Goal: Information Seeking & Learning: Understand process/instructions

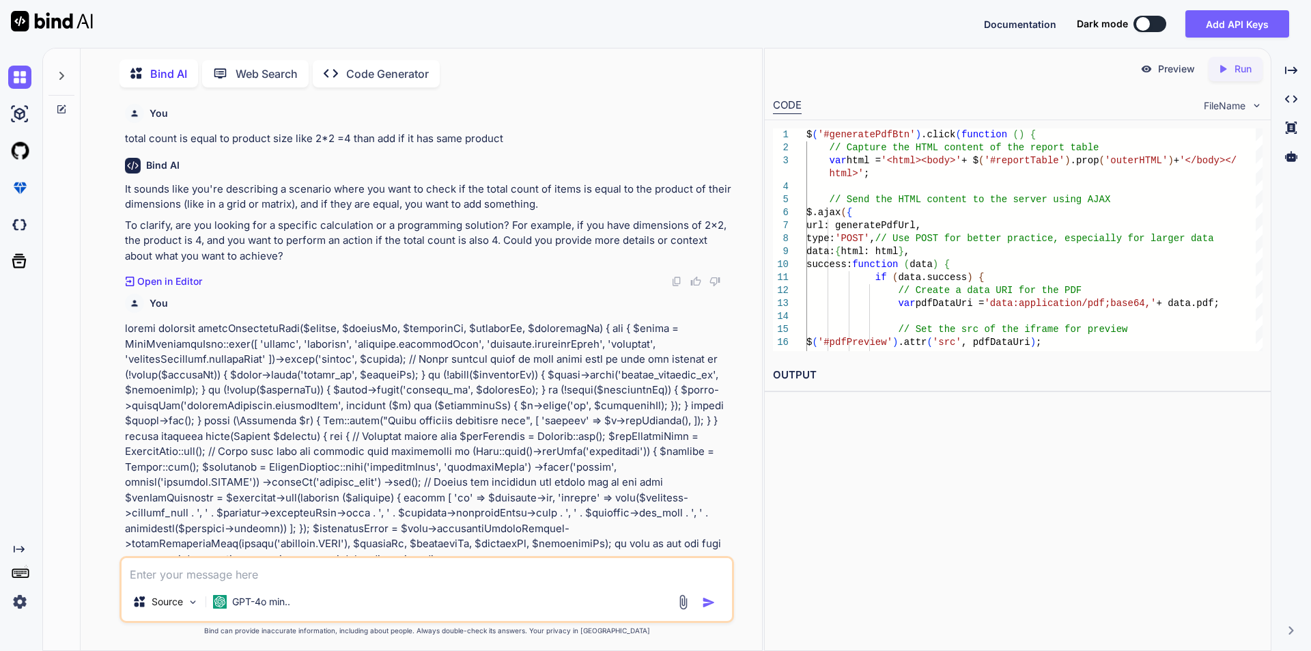
scroll to position [0, 89]
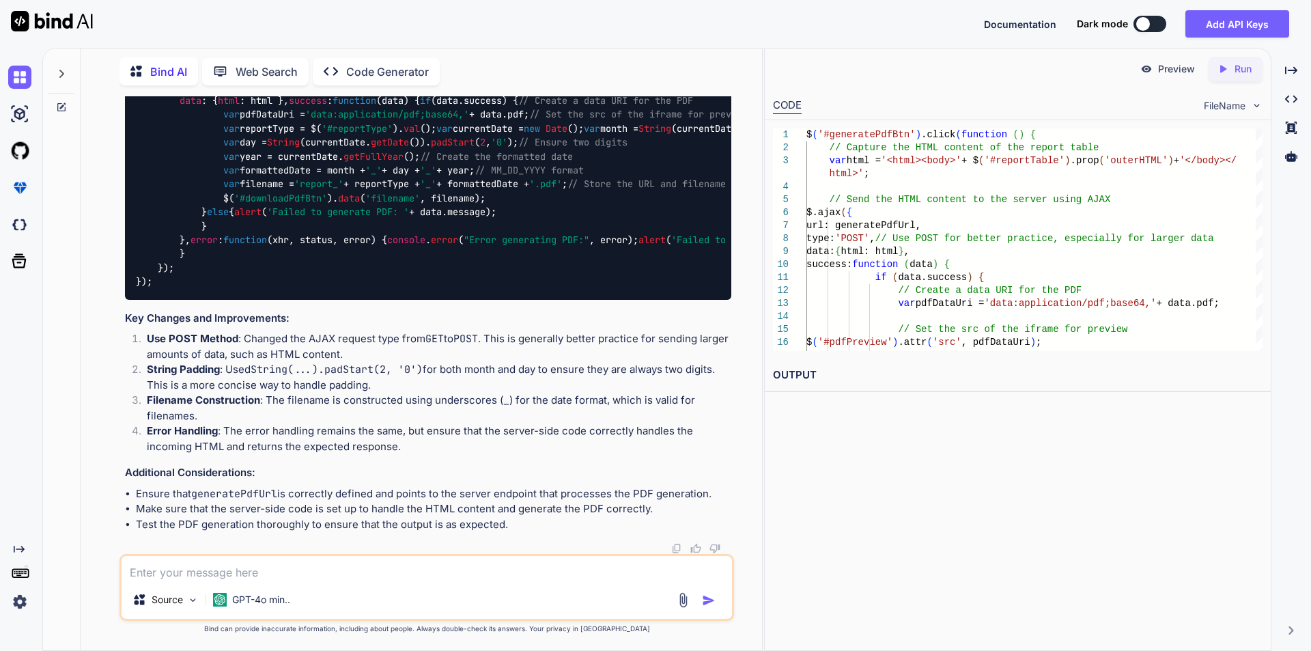
type textarea "x"
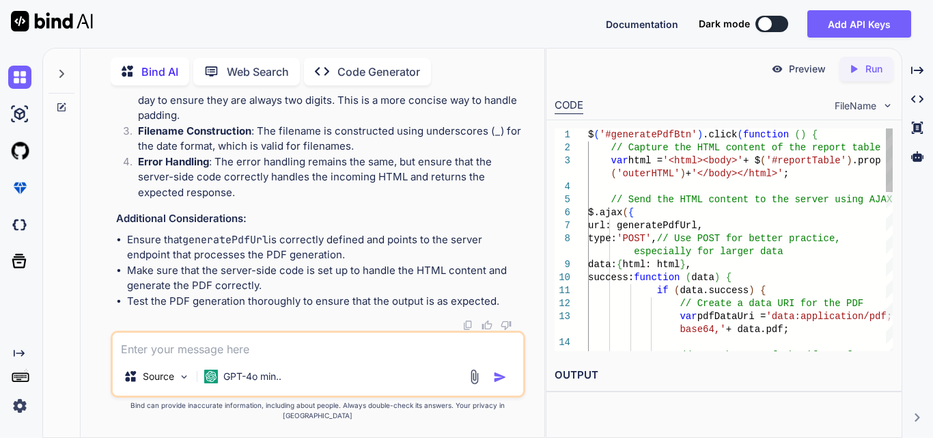
scroll to position [120633, 0]
click at [153, 357] on textarea at bounding box center [318, 345] width 410 height 25
paste textarea "<div class=" mb-3"> <h3 class="pageHeading">Reporting Through Filter</h3> </div…"
type textarea "<div class=" mb-3"> <h3 class="pageHeading">Reporting Through Filter</h3> </div…"
type textarea "x"
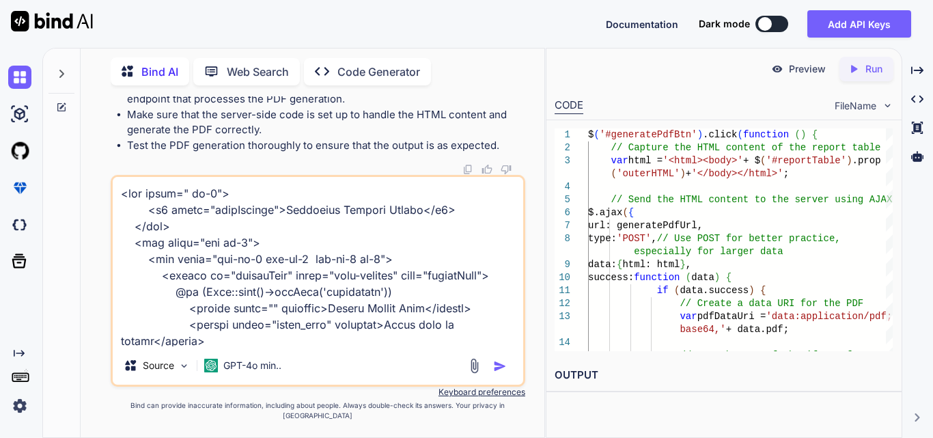
scroll to position [1902, 0]
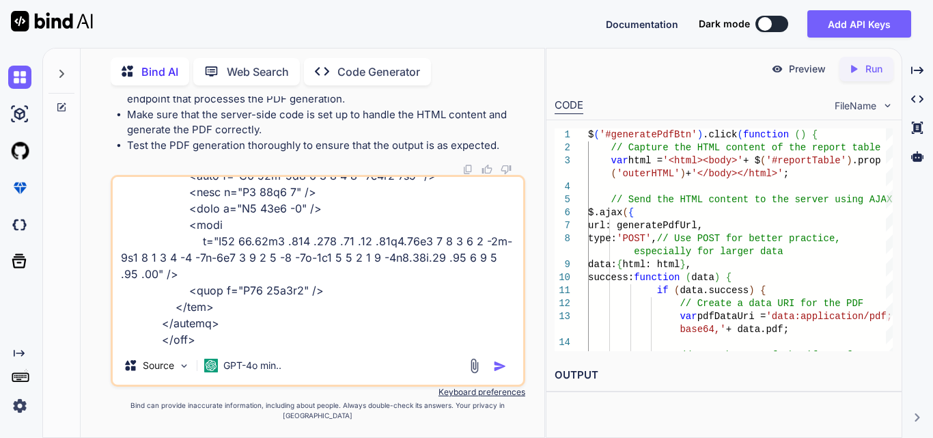
type textarea "<div class=" mb-3"> <h3 class="pageHeading">Reporting Through Filter</h3> </div…"
type textarea "x"
type textarea "<div class=" mb-3"> <h3 class="pageHeading">Reporting Through Filter</h3> </div…"
type textarea "x"
type textarea "<div class=" mb-3"> <h3 class="pageHeading">Reporting Through Filter</h3> </div…"
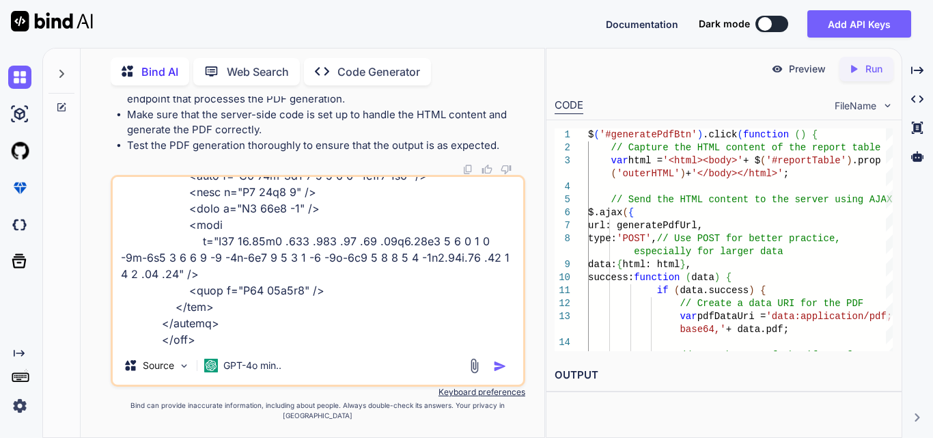
type textarea "x"
type textarea "<div class=" mb-3"> <h3 class="pageHeading">Reporting Through Filter</h3> </div…"
type textarea "x"
type textarea "<div class=" mb-3"> <h3 class="pageHeading">Reporting Through Filter</h3> </div…"
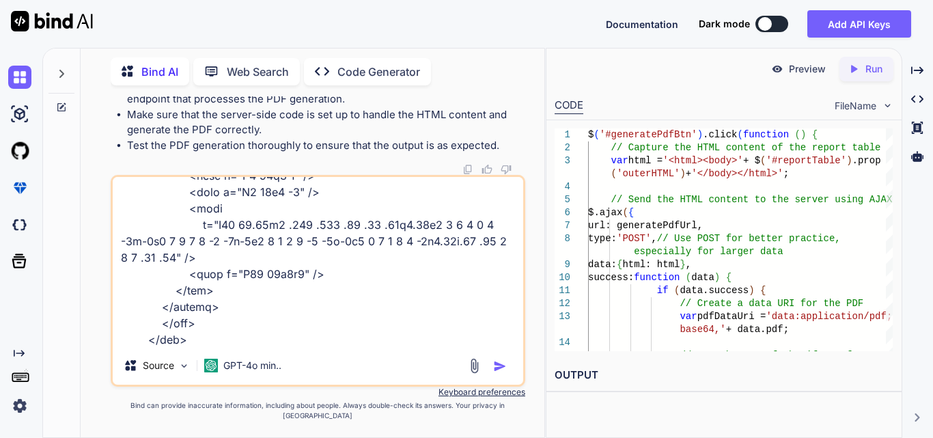
type textarea "x"
type textarea "<div class=" mb-3"> <h3 class="pageHeading">Reporting Through Filter</h3> </div…"
type textarea "x"
type textarea "<div class=" mb-3"> <h3 class="pageHeading">Reporting Through Filter</h3> </div…"
type textarea "x"
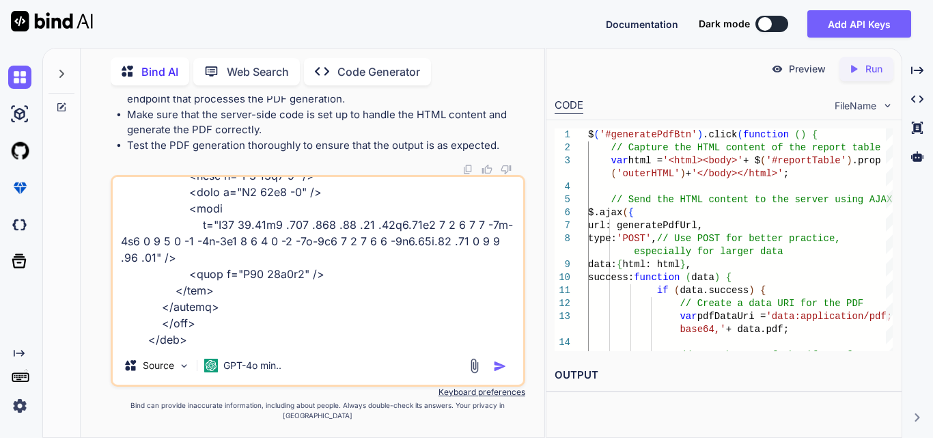
type textarea "<div class=" mb-3"> <h3 class="pageHeading">Reporting Through Filter</h3> </div…"
type textarea "x"
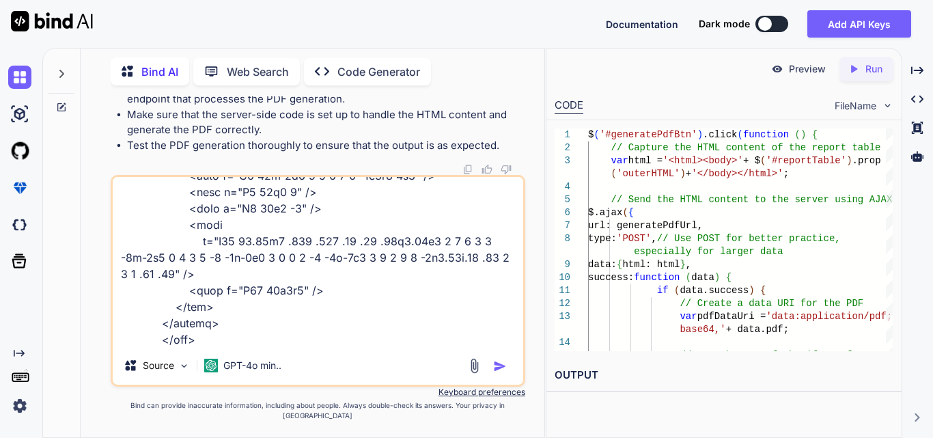
type textarea "<div class=" mb-3"> <h3 class="pageHeading">Reporting Through Filter</h3> </div…"
type textarea "x"
type textarea "<div class=" mb-3"> <h3 class="pageHeading">Reporting Through Filter</h3> </div…"
type textarea "x"
type textarea "<div class=" mb-3"> <h3 class="pageHeading">Reporting Through Filter</h3> </div…"
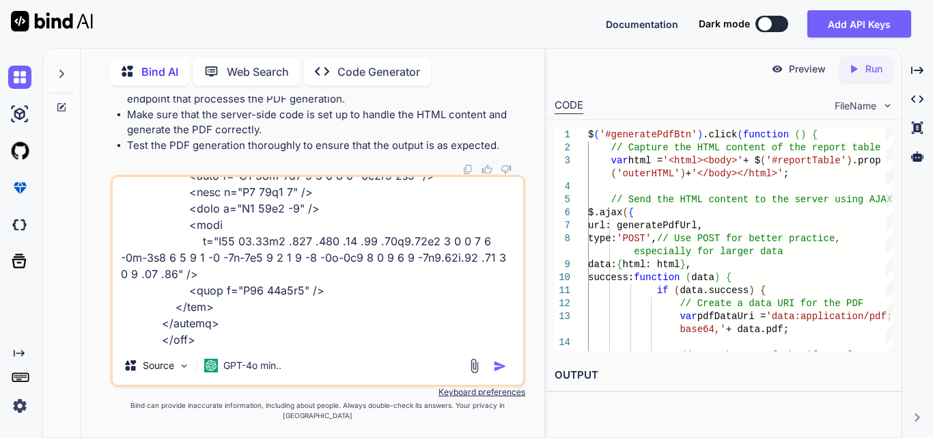
type textarea "x"
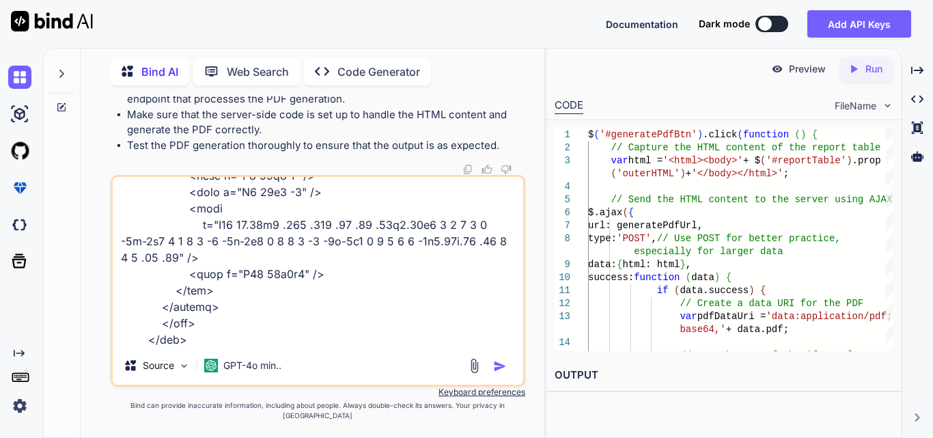
type textarea "<div class=" mb-3"> <h3 class="pageHeading">Reporting Through Filter</h3> </div…"
type textarea "x"
type textarea "<div class=" mb-3"> <h3 class="pageHeading">Reporting Through Filter</h3> </div…"
type textarea "x"
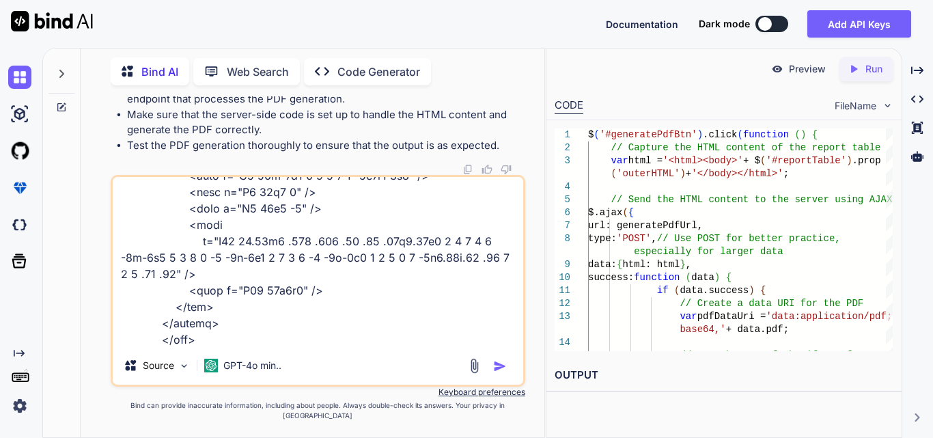
type textarea "<div class=" mb-3"> <h3 class="pageHeading">Reporting Through Filter</h3> </div…"
type textarea "x"
type textarea "<div class=" mb-3"> <h3 class="pageHeading">Reporting Through Filter</h3> </div…"
type textarea "x"
type textarea "<div class=" mb-3"> <h3 class="pageHeading">Reporting Through Filter</h3> </div…"
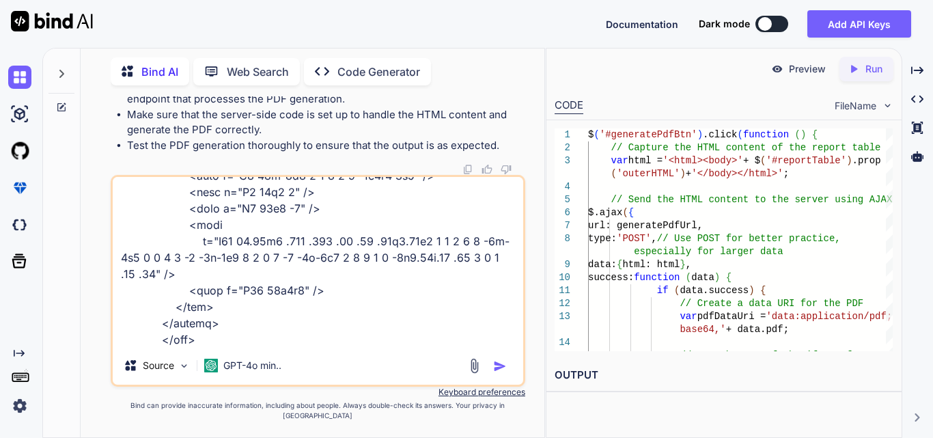
type textarea "x"
type textarea "<div class=" mb-3"> <h3 class="pageHeading">Reporting Through Filter</h3> </div…"
type textarea "x"
type textarea "<div class=" mb-3"> <h3 class="pageHeading">Reporting Through Filter</h3> </div…"
type textarea "x"
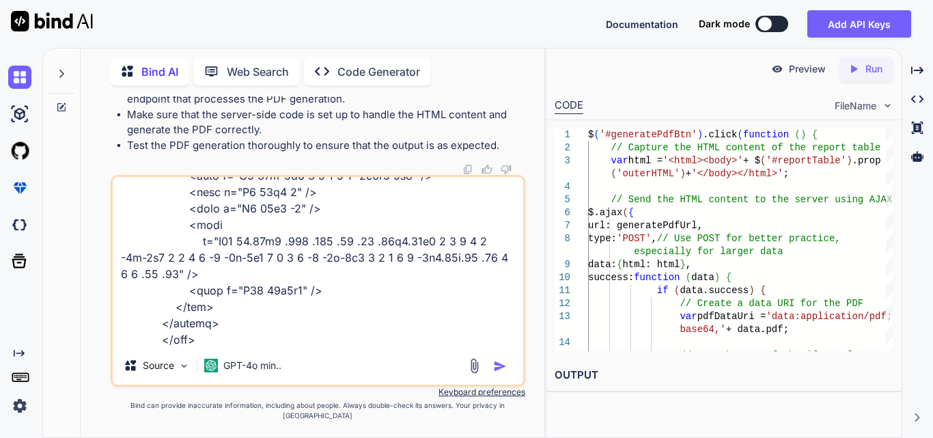
type textarea "<div class=" mb-3"> <h3 class="pageHeading">Reporting Through Filter</h3> </div…"
type textarea "x"
type textarea "<div class=" mb-3"> <h3 class="pageHeading">Reporting Through Filter</h3> </div…"
type textarea "x"
type textarea "<div class=" mb-3"> <h3 class="pageHeading">Reporting Through Filter</h3> </div…"
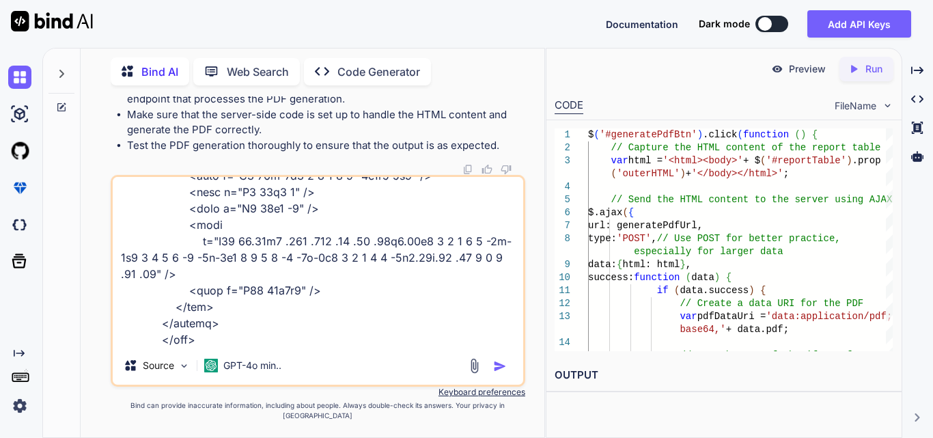
type textarea "x"
type textarea "<div class=" mb-3"> <h3 class="pageHeading">Reporting Through Filter</h3> </div…"
type textarea "x"
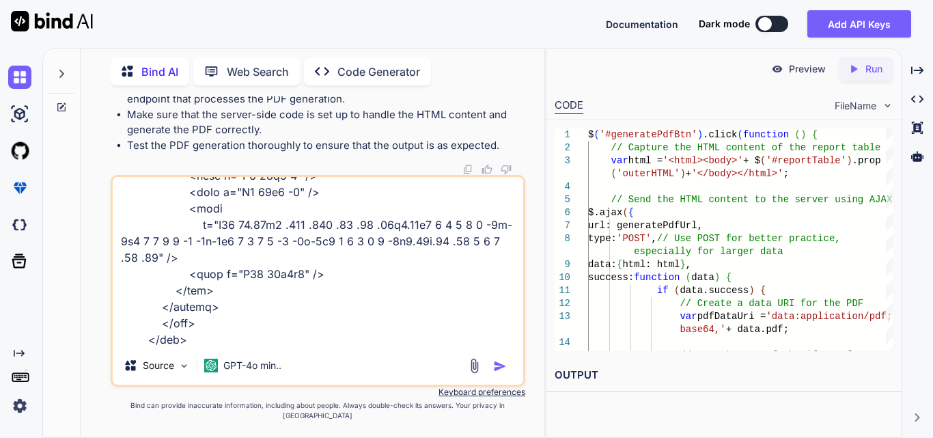
type textarea "<div class=" mb-3"> <h3 class="pageHeading">Reporting Through Filter</h3> </div…"
type textarea "x"
type textarea "<div class=" mb-3"> <h3 class="pageHeading">Reporting Through Filter</h3> </div…"
type textarea "x"
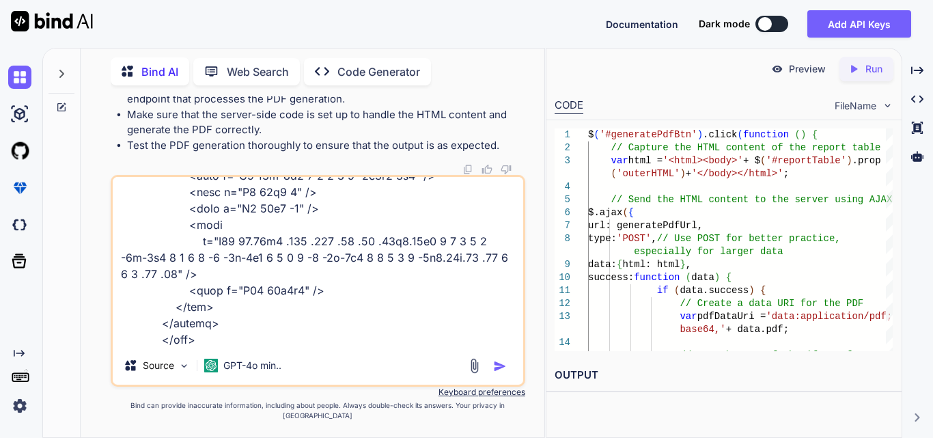
type textarea "<div class=" mb-3"> <h3 class="pageHeading">Reporting Through Filter</h3> </div…"
type textarea "x"
type textarea "<div class=" mb-3"> <h3 class="pageHeading">Reporting Through Filter</h3> </div…"
type textarea "x"
type textarea "<div class=" mb-3"> <h3 class="pageHeading">Reporting Through Filter</h3> </div…"
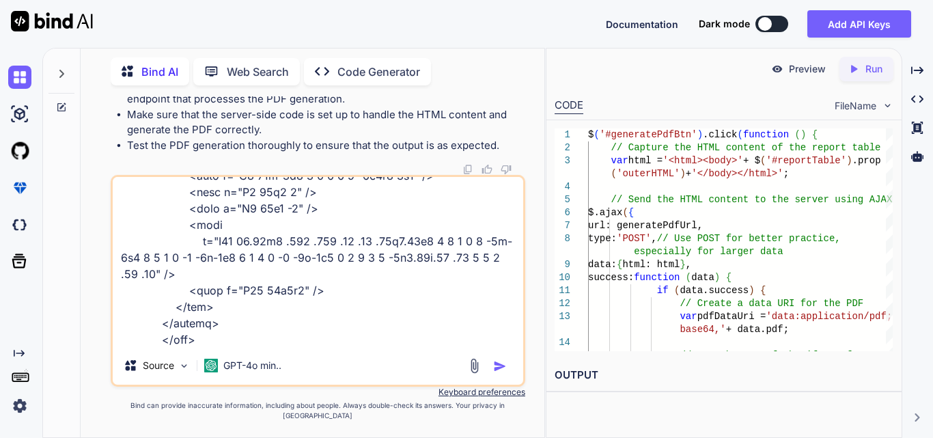
type textarea "x"
type textarea "<div class=" mb-3"> <h3 class="pageHeading">Reporting Through Filter</h3> </div…"
type textarea "x"
type textarea "<div class=" mb-3"> <h3 class="pageHeading">Reporting Through Filter</h3> </div…"
type textarea "x"
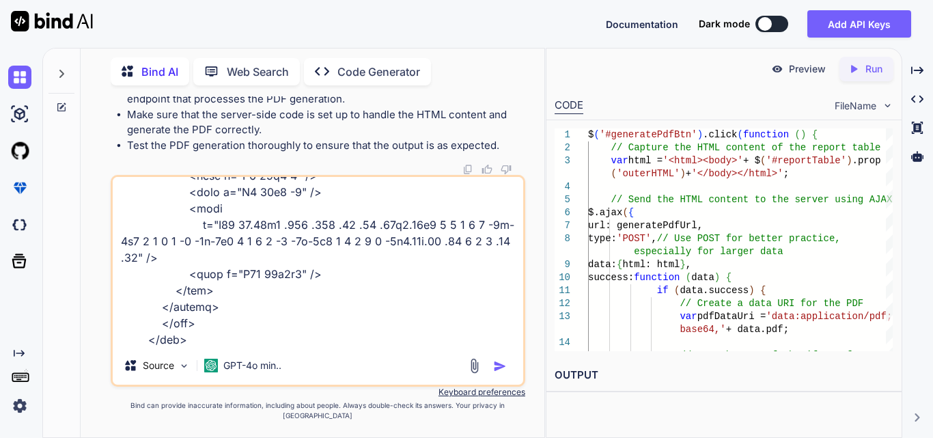
type textarea "<div class=" mb-3"> <h3 class="pageHeading">Reporting Through Filter</h3> </div…"
type textarea "x"
type textarea "<div class=" mb-3"> <h3 class="pageHeading">Reporting Through Filter</h3> </div…"
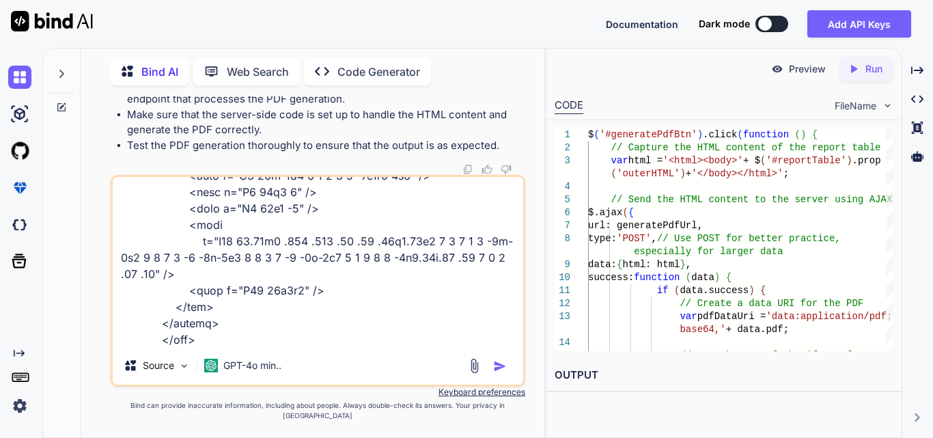
type textarea "x"
type textarea "<div class=" mb-3"> <h3 class="pageHeading">Reporting Through Filter</h3> </div…"
type textarea "x"
type textarea "<div class=" mb-3"> <h3 class="pageHeading">Reporting Through Filter</h3> </div…"
type textarea "x"
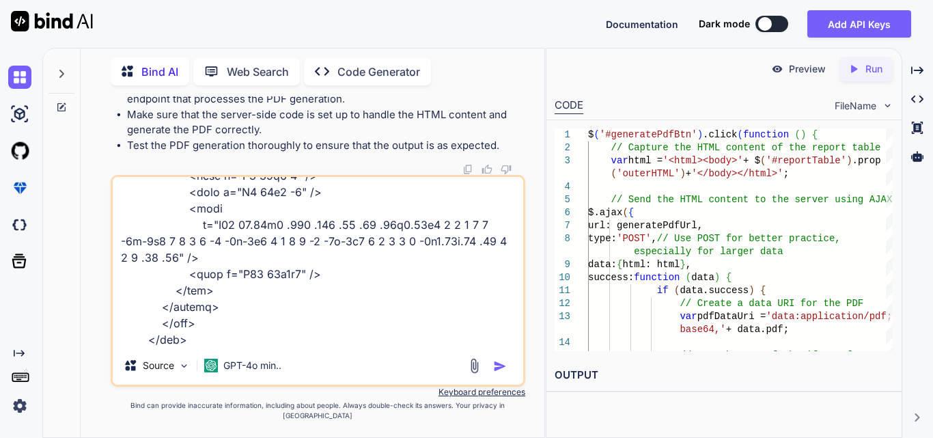
type textarea "<div class=" mb-3"> <h3 class="pageHeading">Reporting Through Filter</h3> </div…"
type textarea "x"
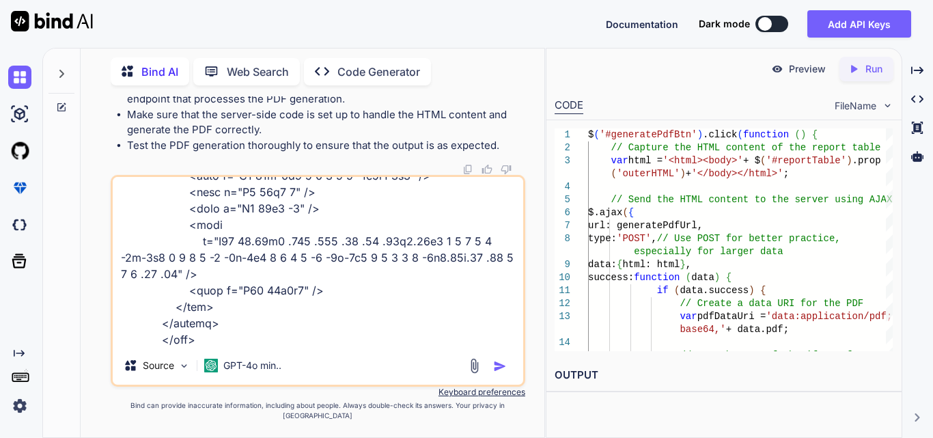
type textarea "<div class=" mb-3"> <h3 class="pageHeading">Reporting Through Filter</h3> </div…"
type textarea "x"
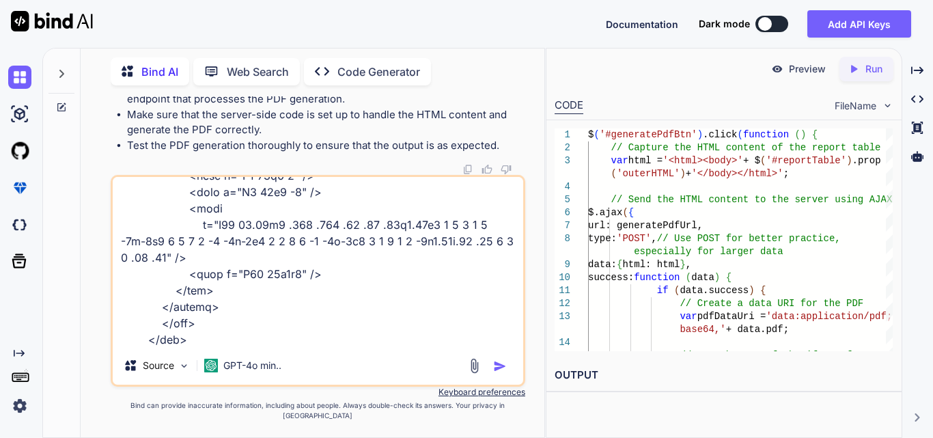
type textarea "<div class=" mb-3"> <h3 class="pageHeading">Reporting Through Filter</h3> </div…"
type textarea "x"
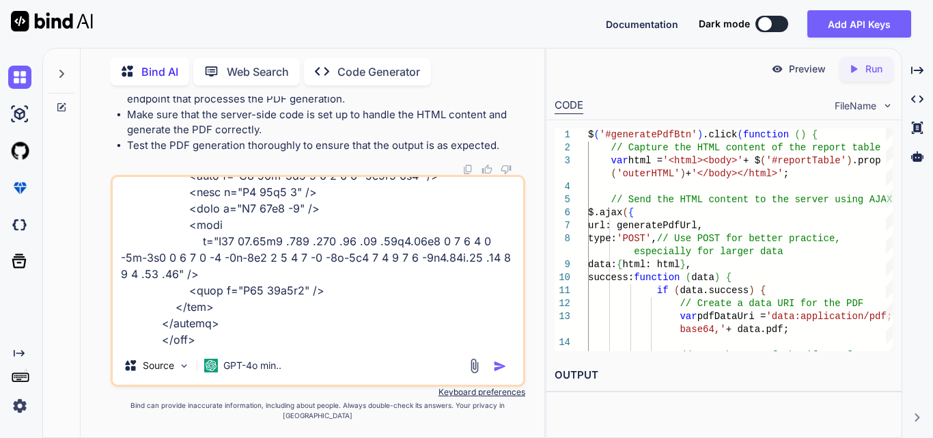
type textarea "<div class=" mb-3"> <h3 class="pageHeading">Reporting Through Filter</h3> </div…"
type textarea "x"
type textarea "<div class=" mb-3"> <h3 class="pageHeading">Reporting Through Filter</h3> </div…"
type textarea "x"
type textarea "<div class=" mb-3"> <h3 class="pageHeading">Reporting Through Filter</h3> </div…"
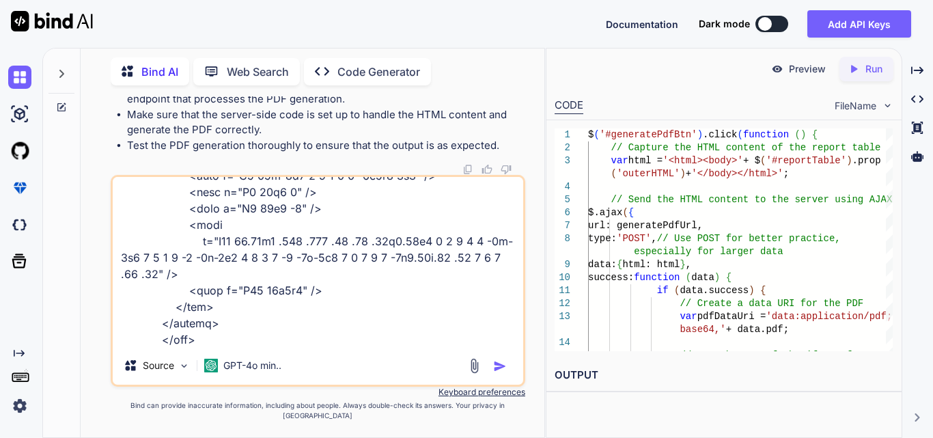
type textarea "x"
type textarea "<div class=" mb-3"> <h3 class="pageHeading">Reporting Through Filter</h3> </div…"
type textarea "x"
type textarea "<div class=" mb-3"> <h3 class="pageHeading">Reporting Through Filter</h3> </div…"
type textarea "x"
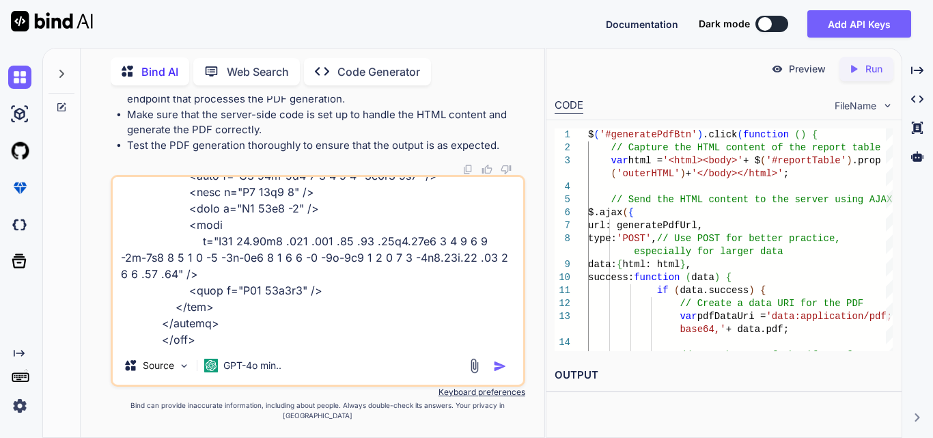
type textarea "<div class=" mb-3"> <h3 class="pageHeading">Reporting Through Filter</h3> </div…"
type textarea "x"
type textarea "<div class=" mb-3"> <h3 class="pageHeading">Reporting Through Filter</h3> </div…"
type textarea "x"
type textarea "<div class=" mb-3"> <h3 class="pageHeading">Reporting Through Filter</h3> </div…"
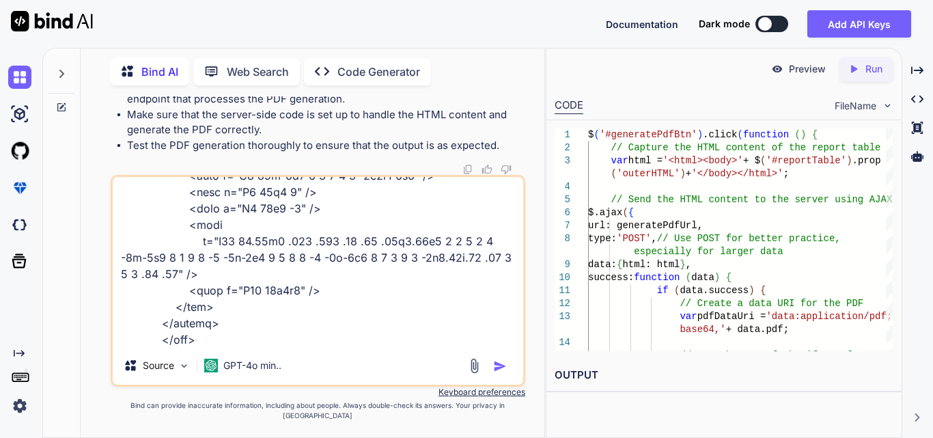
type textarea "x"
type textarea "<div class=" mb-3"> <h3 class="pageHeading">Reporting Through Filter</h3> </div…"
type textarea "x"
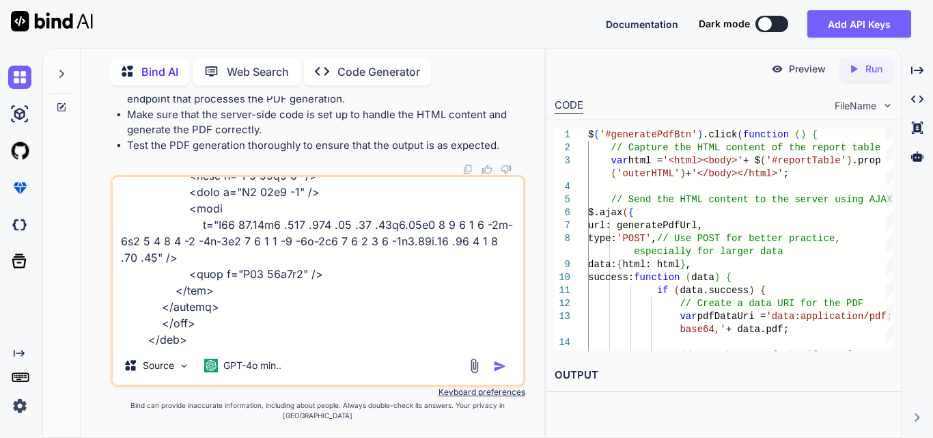
type textarea "<div class=" mb-3"> <h3 class="pageHeading">Reporting Through Filter</h3> </div…"
type textarea "x"
type textarea "<div class=" mb-3"> <h3 class="pageHeading">Reporting Through Filter</h3> </div…"
type textarea "x"
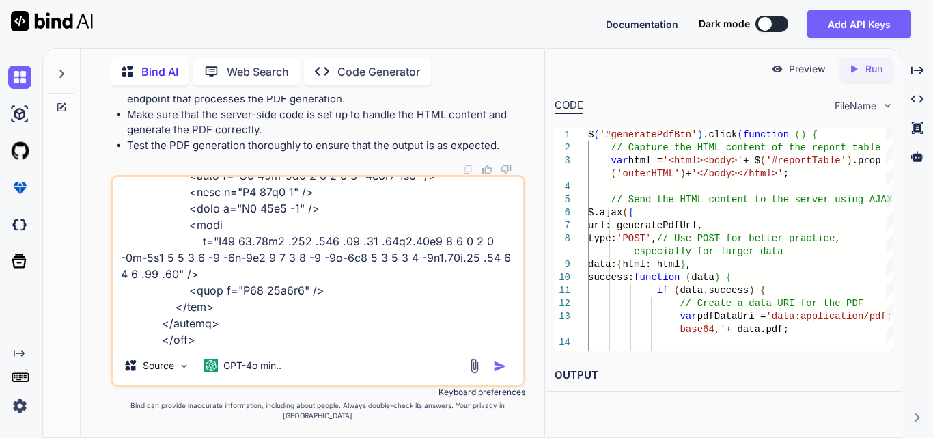
type textarea "<div class=" mb-3"> <h3 class="pageHeading">Reporting Through Filter</h3> </div…"
type textarea "x"
type textarea "<div class=" mb-3"> <h3 class="pageHeading">Reporting Through Filter</h3> </div…"
type textarea "x"
type textarea "<div class=" mb-3"> <h3 class="pageHeading">Reporting Through Filter</h3> </div…"
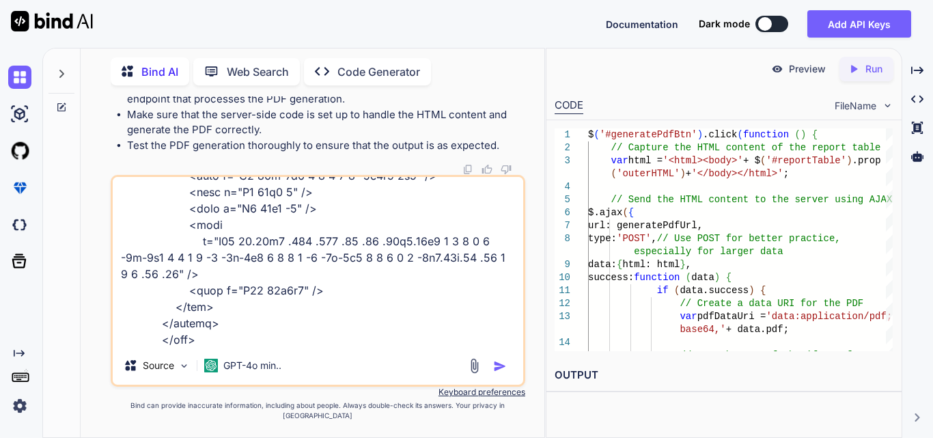
type textarea "x"
type textarea "<div class=" mb-3"> <h3 class="pageHeading">Reporting Through Filter</h3> </div…"
type textarea "x"
type textarea "<div class=" mb-3"> <h3 class="pageHeading">Reporting Through Filter</h3> </div…"
type textarea "x"
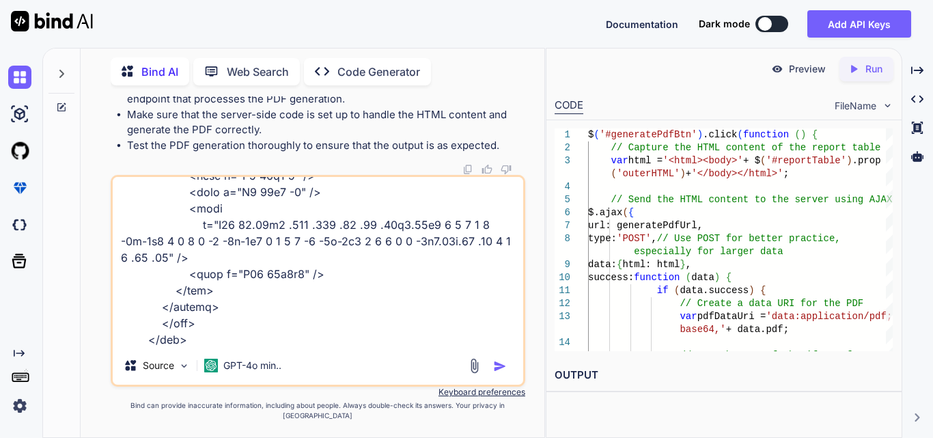
type textarea "<div class=" mb-3"> <h3 class="pageHeading">Reporting Through Filter</h3> </div…"
type textarea "x"
type textarea "<div class=" mb-3"> <h3 class="pageHeading">Reporting Through Filter</h3> </div…"
type textarea "x"
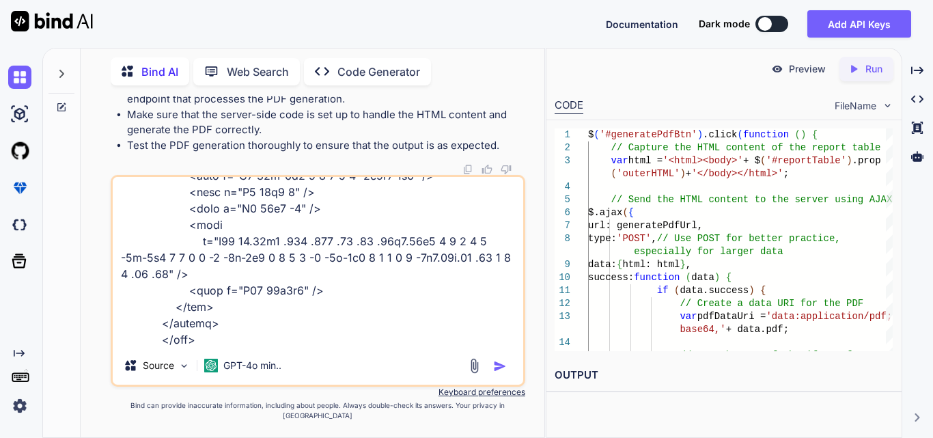
type textarea "<div class=" mb-3"> <h3 class="pageHeading">Reporting Through Filter</h3> </div…"
type textarea "x"
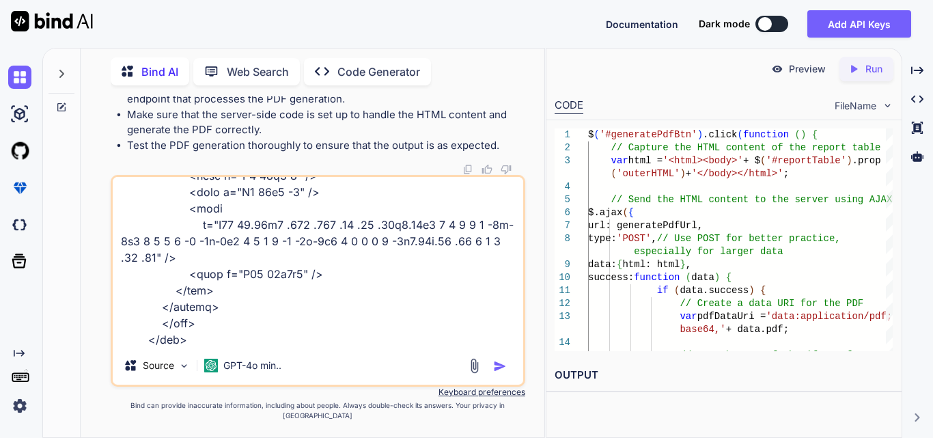
type textarea "<div class=" mb-3"> <h3 class="pageHeading">Reporting Through Filter</h3> </div…"
type textarea "x"
type textarea "<div class=" mb-3"> <h3 class="pageHeading">Reporting Through Filter</h3> </div…"
type textarea "x"
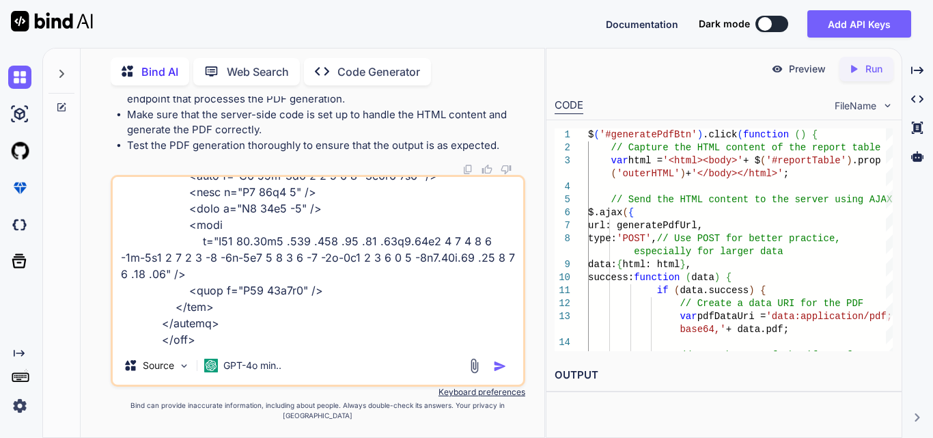
type textarea "<div class=" mb-3"> <h3 class="pageHeading">Reporting Through Filter</h3> </div…"
type textarea "x"
type textarea "<div class=" mb-3"> <h3 class="pageHeading">Reporting Through Filter</h3> </div…"
type textarea "x"
type textarea "<div class=" mb-3"> <h3 class="pageHeading">Reporting Through Filter</h3> </div…"
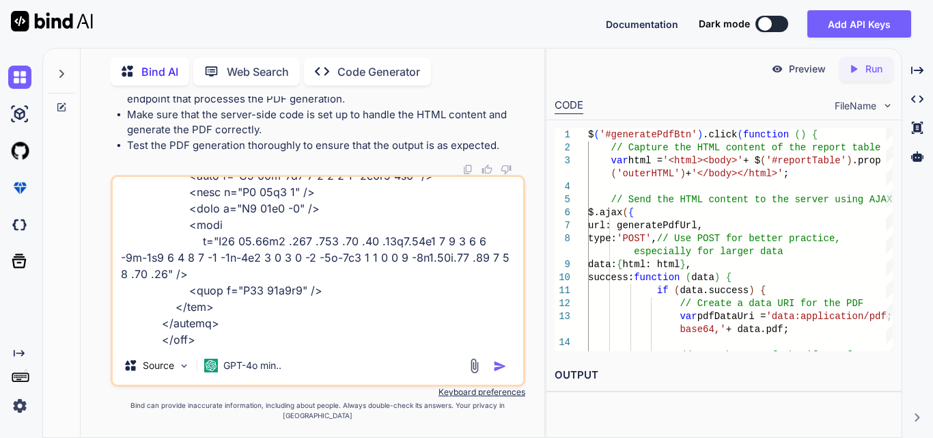
type textarea "x"
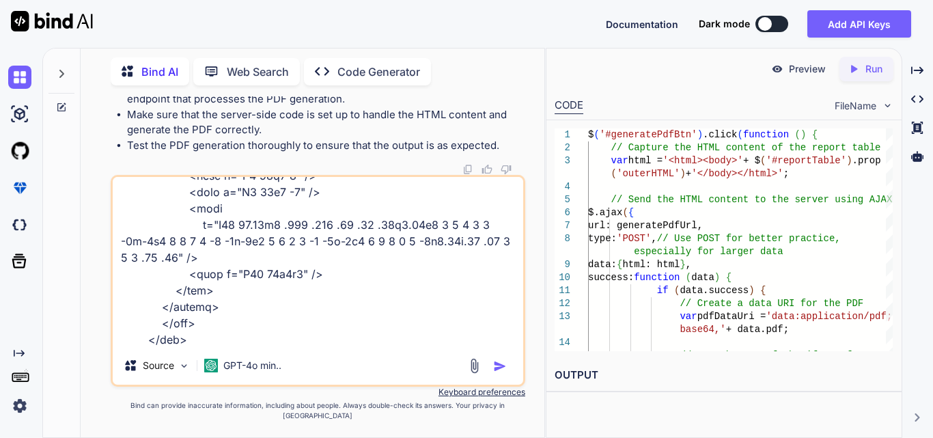
type textarea "<div class=" mb-3"> <h3 class="pageHeading">Reporting Through Filter</h3> </div…"
type textarea "x"
type textarea "<div class=" mb-3"> <h3 class="pageHeading">Reporting Through Filter</h3> </div…"
type textarea "x"
type textarea "<div class=" mb-3"> <h3 class="pageHeading">Reporting Through Filter</h3> </div…"
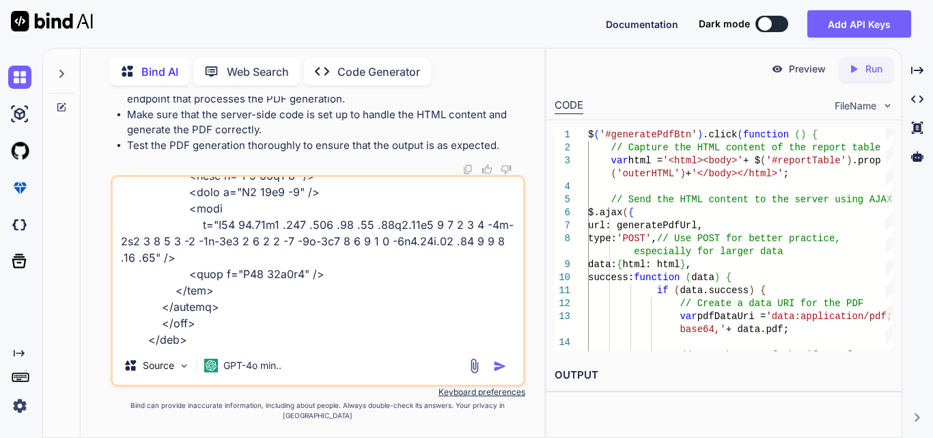
type textarea "x"
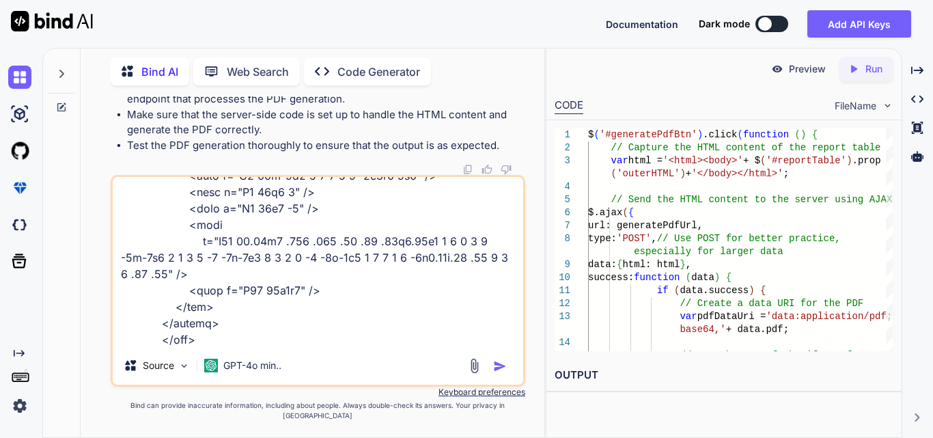
type textarea "<div class=" mb-3"> <h3 class="pageHeading">Reporting Through Filter</h3> </div…"
type textarea "x"
type textarea "<div class=" mb-3"> <h3 class="pageHeading">Reporting Through Filter</h3> </div…"
type textarea "x"
type textarea "<div class=" mb-3"> <h3 class="pageHeading">Reporting Through Filter</h3> </div…"
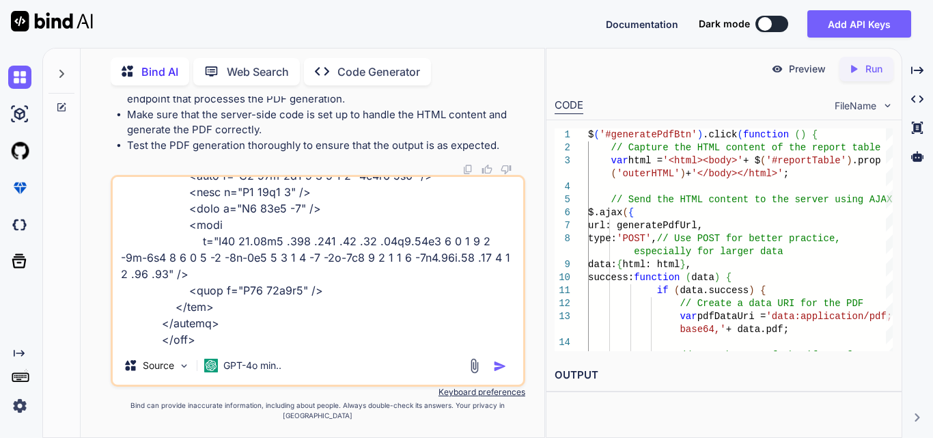
type textarea "x"
type textarea "<div class=" mb-3"> <h3 class="pageHeading">Reporting Through Filter</h3> </div…"
type textarea "x"
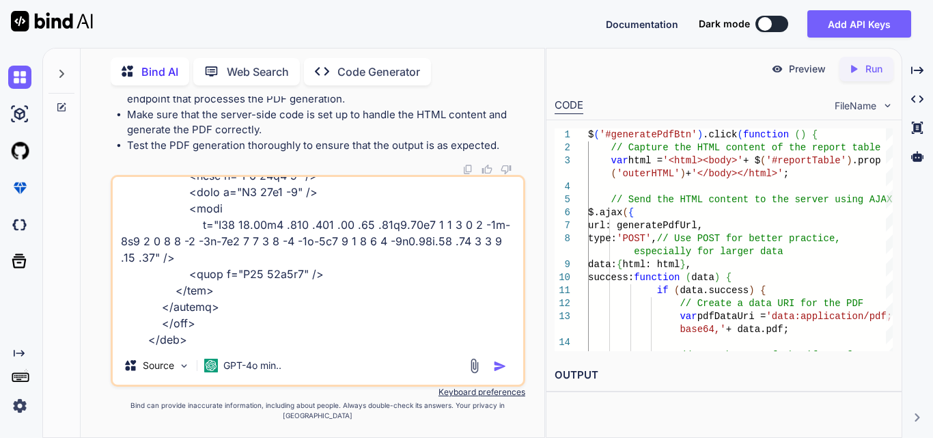
type textarea "<div class=" mb-3"> <h3 class="pageHeading">Reporting Through Filter</h3> </div…"
type textarea "x"
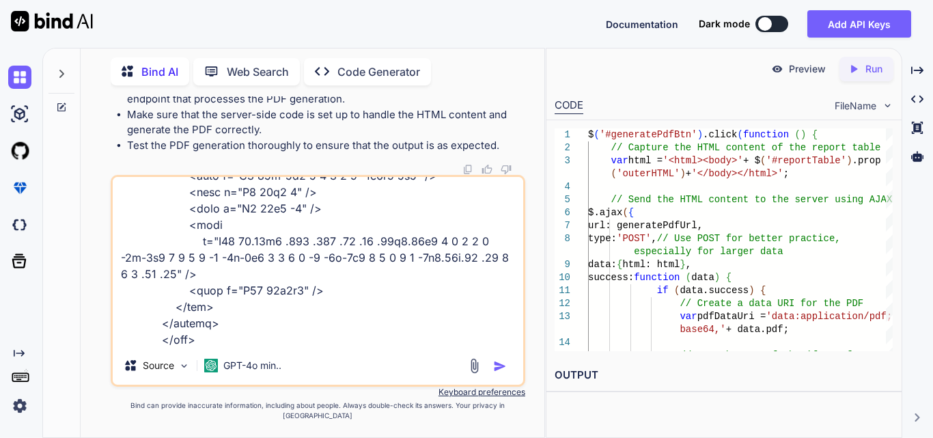
type textarea "<div class=" mb-3"> <h3 class="pageHeading">Reporting Through Filter</h3> </div…"
type textarea "x"
type textarea "<div class=" mb-3"> <h3 class="pageHeading">Reporting Through Filter</h3> </div…"
type textarea "x"
type textarea "<div class=" mb-3"> <h3 class="pageHeading">Reporting Through Filter</h3> </div…"
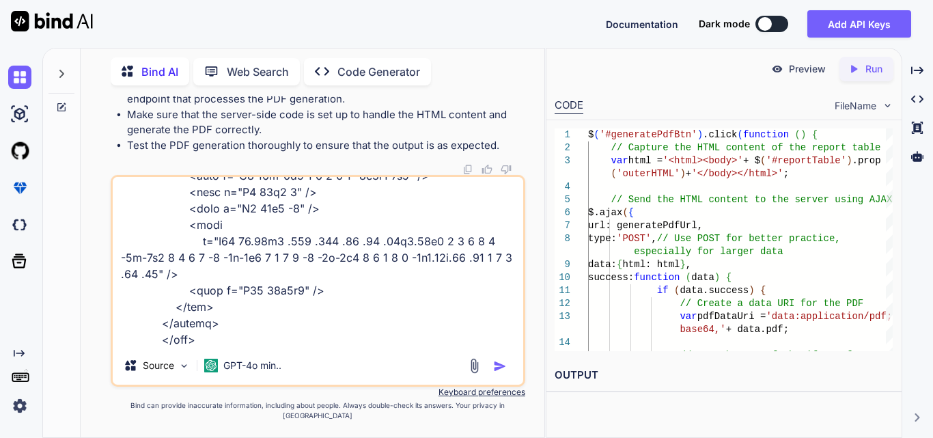
type textarea "x"
type textarea "<div class=" mb-3"> <h3 class="pageHeading">Reporting Through Filter</h3> </div…"
type textarea "x"
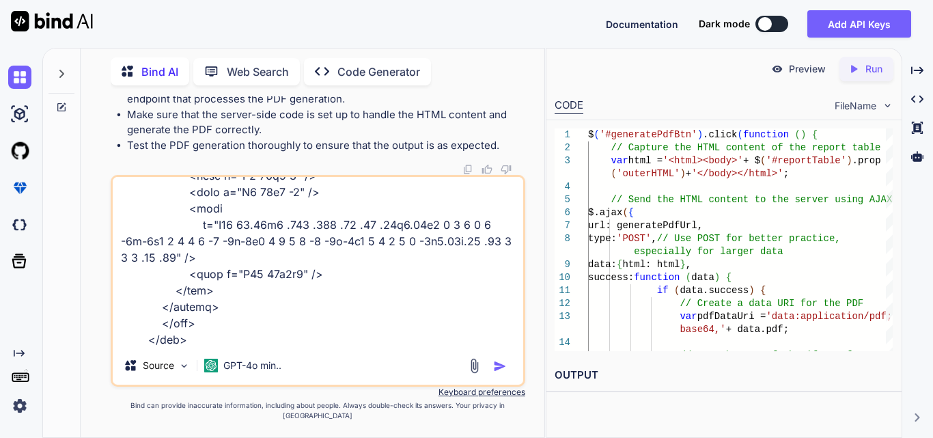
type textarea "<div class=" mb-3"> <h3 class="pageHeading">Reporting Through Filter</h3> </div…"
type textarea "x"
type textarea "<div class=" mb-3"> <h3 class="pageHeading">Reporting Through Filter</h3> </div…"
type textarea "x"
type textarea "<div class=" mb-3"> <h3 class="pageHeading">Reporting Through Filter</h3> </div…"
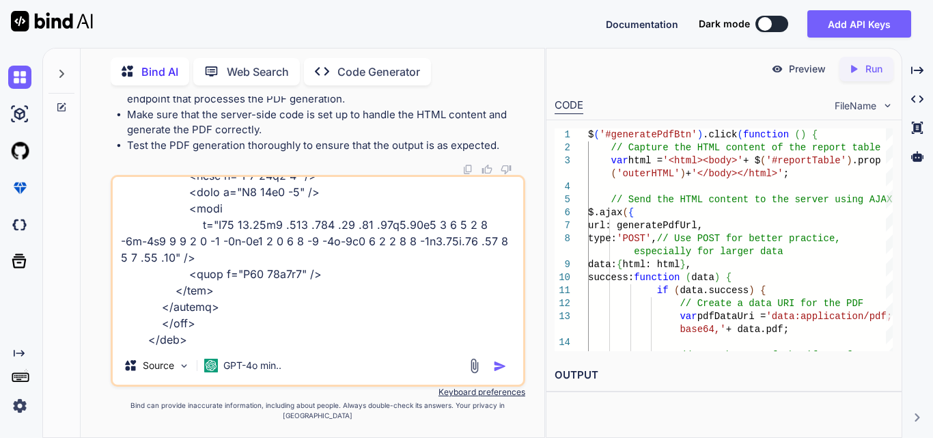
type textarea "x"
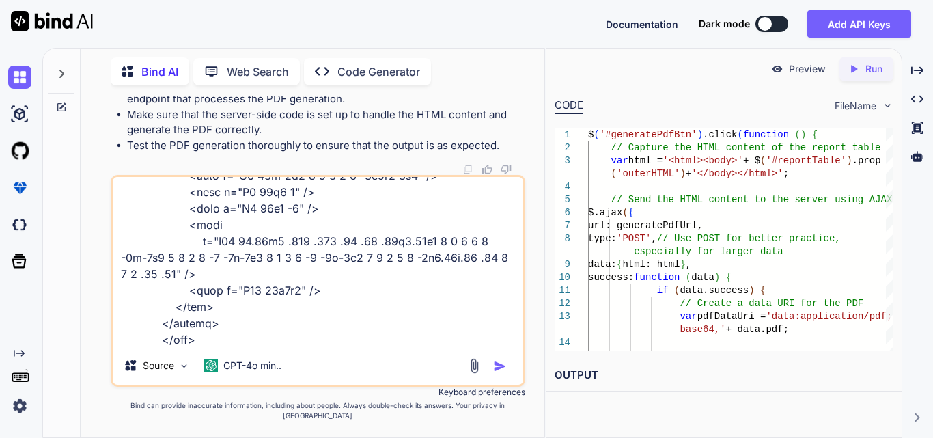
type textarea "<div class=" mb-3"> <h3 class="pageHeading">Reporting Through Filter</h3> </div…"
type textarea "x"
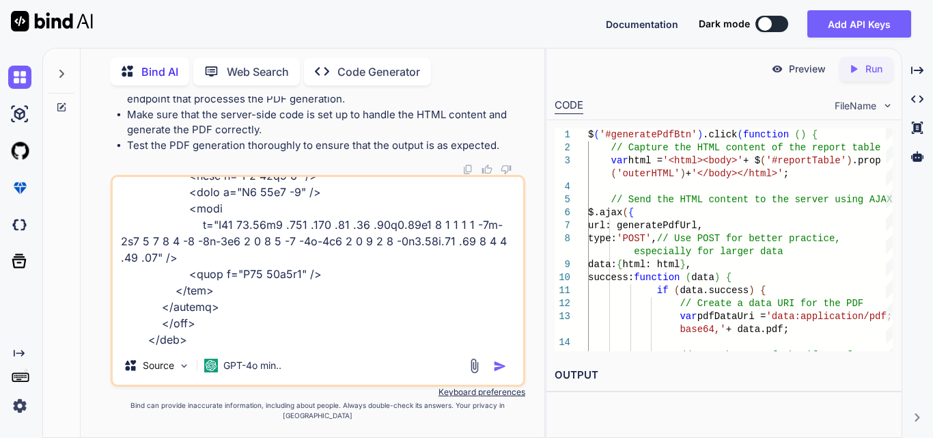
type textarea "<div class=" mb-3"> <h3 class="pageHeading">Reporting Through Filter</h3> </div…"
type textarea "x"
type textarea "<div class=" mb-3"> <h3 class="pageHeading">Reporting Through Filter</h3> </div…"
type textarea "x"
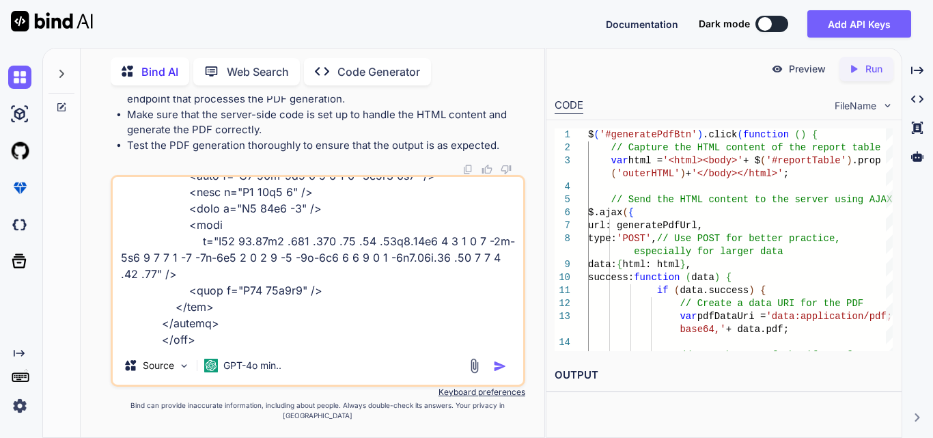
type textarea "<div class=" mb-3"> <h3 class="pageHeading">Reporting Through Filter</h3> </div…"
type textarea "x"
type textarea "<div class=" mb-3"> <h3 class="pageHeading">Reporting Through Filter</h3> </div…"
type textarea "x"
type textarea "<div class=" mb-3"> <h3 class="pageHeading">Reporting Through Filter</h3> </div…"
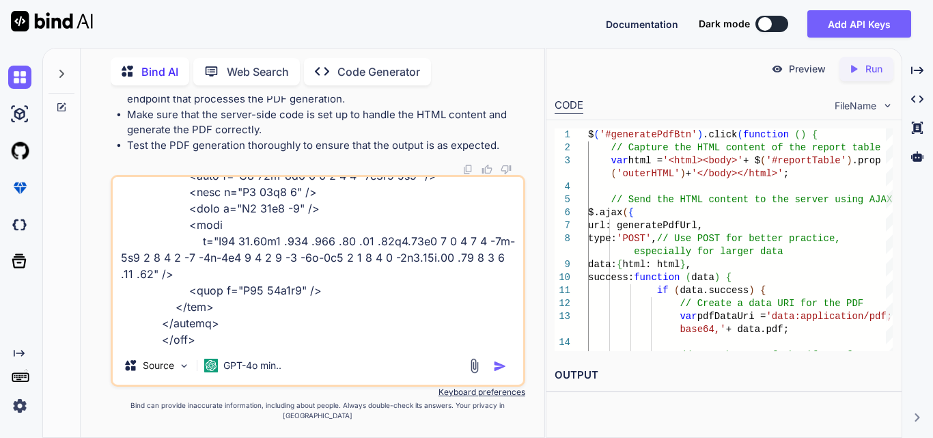
type textarea "x"
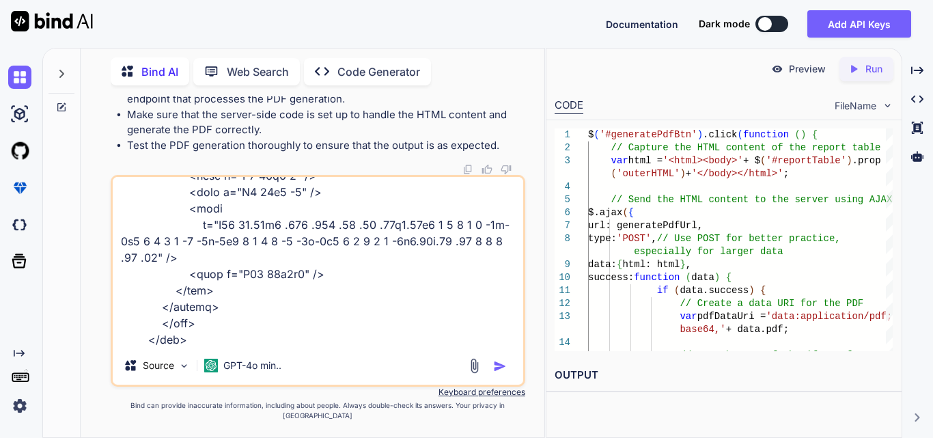
type textarea "<div class=" mb-3"> <h3 class="pageHeading">Reporting Through Filter</h3> </div…"
type textarea "x"
type textarea "<div class=" mb-3"> <h3 class="pageHeading">Reporting Through Filter</h3> </div…"
type textarea "x"
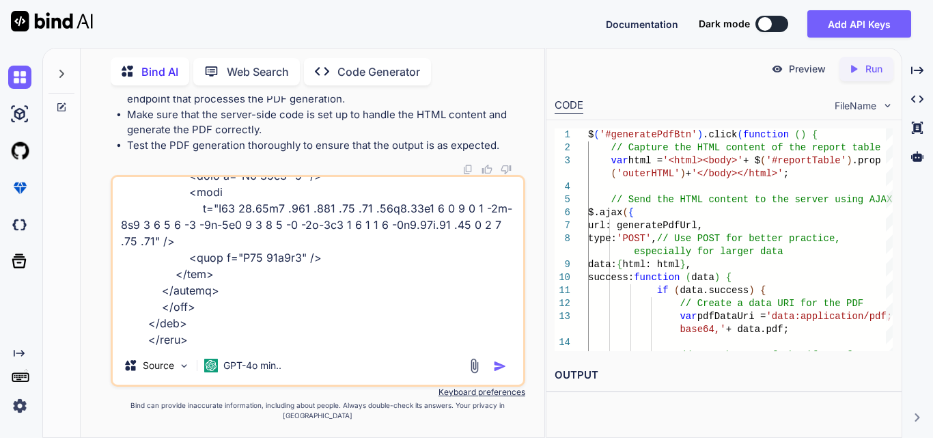
type textarea "<div class=" mb-3"> <h3 class="pageHeading">Reporting Through Filter</h3> </div…"
type textarea "x"
type textarea "<div class=" mb-3"> <h3 class="pageHeading">Reporting Through Filter</h3> </div…"
type textarea "x"
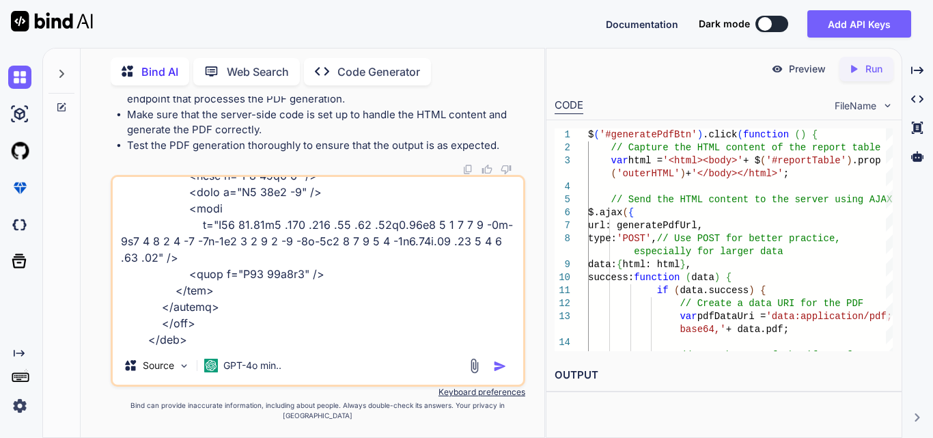
type textarea "<div class=" mb-3"> <h3 class="pageHeading">Reporting Through Filter</h3> </div…"
type textarea "x"
type textarea "<div class=" mb-3"> <h3 class="pageHeading">Reporting Through Filter</h3> </div…"
type textarea "x"
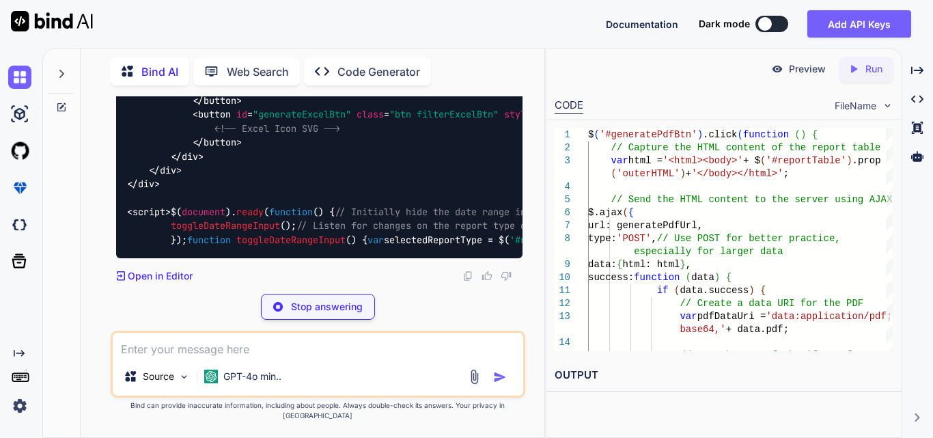
scroll to position [123947, 0]
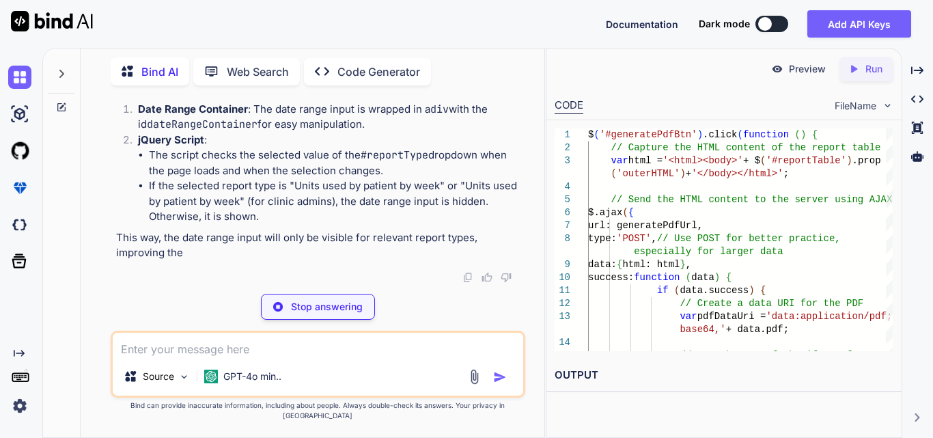
type textarea "x"
type textarea "}); </script>"
type textarea "x"
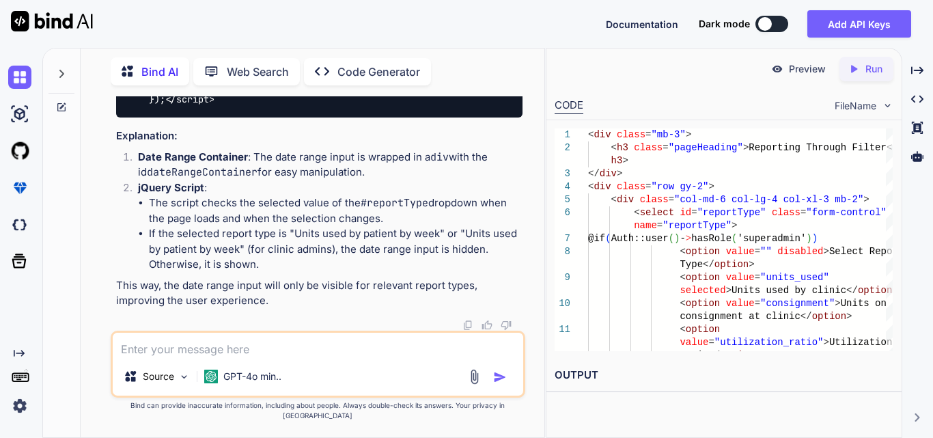
drag, startPoint x: 169, startPoint y: 139, endPoint x: 331, endPoint y: 142, distance: 162.5
click at [310, 50] on span "toggleDateRangeInput" at bounding box center [290, 44] width 109 height 12
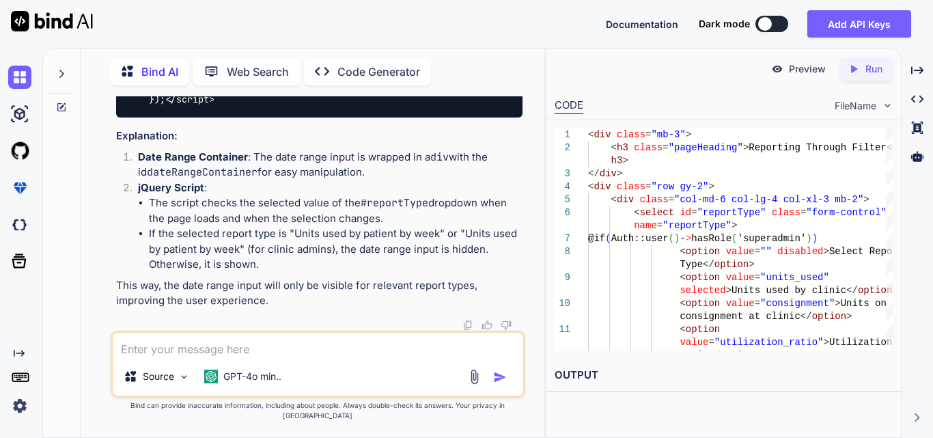
click at [311, 50] on span "toggleDateRangeInput" at bounding box center [290, 44] width 109 height 12
click at [313, 50] on span "toggleDateRangeInput" at bounding box center [290, 44] width 109 height 12
drag, startPoint x: 505, startPoint y: 128, endPoint x: 518, endPoint y: 130, distance: 13.7
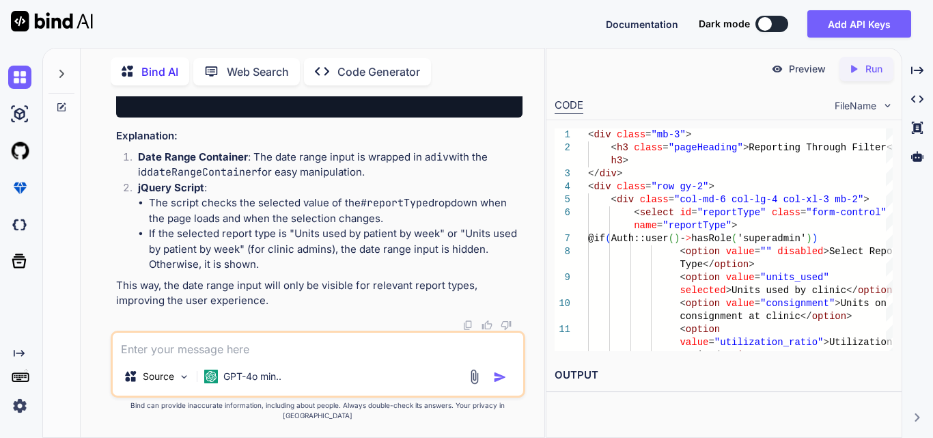
drag, startPoint x: 323, startPoint y: 193, endPoint x: 124, endPoint y: 229, distance: 202.8
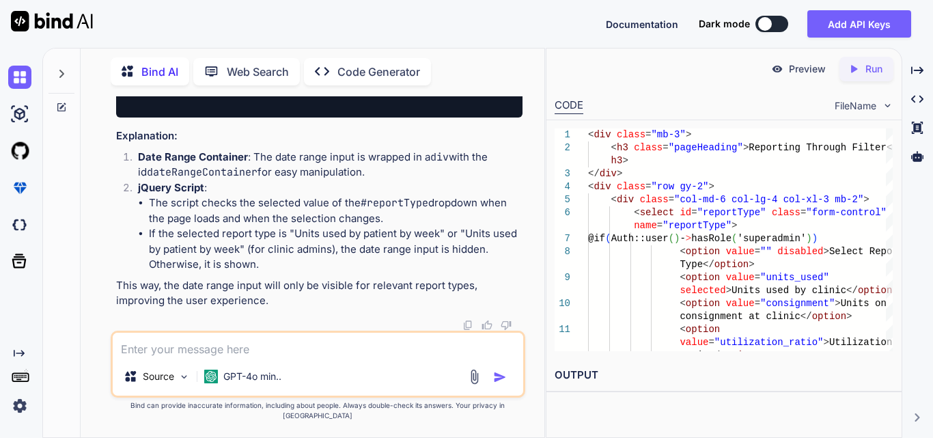
click at [139, 349] on textarea at bounding box center [318, 345] width 410 height 25
type textarea "a"
type textarea "x"
type textarea "al"
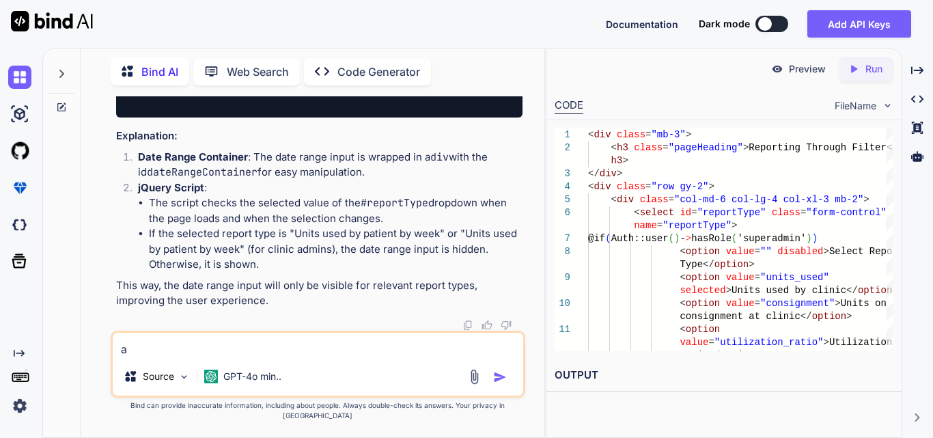
type textarea "x"
type textarea "alt"
type textarea "x"
type textarea "alte"
type textarea "x"
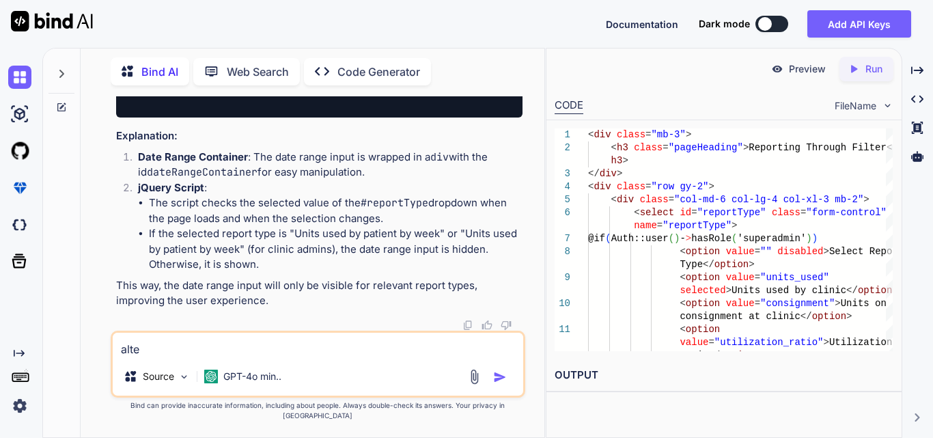
type textarea "alter"
type textarea "x"
type textarea "altern"
type textarea "x"
type textarea "alterna"
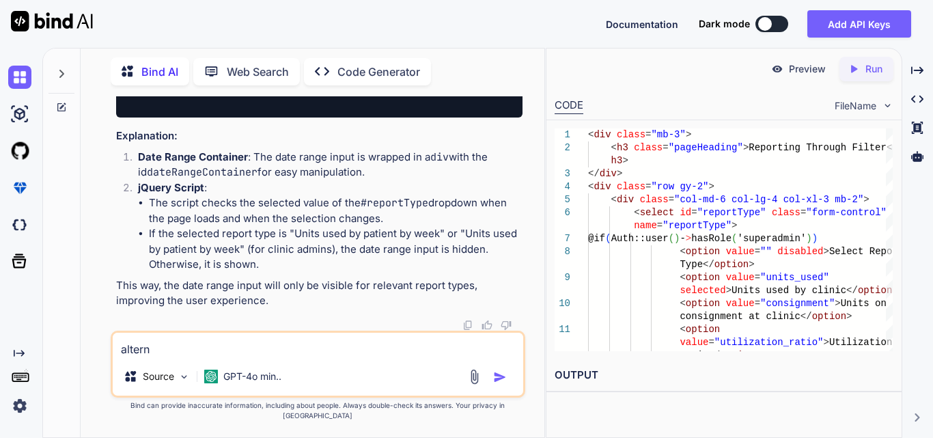
type textarea "x"
type textarea "alternat"
type textarea "x"
type textarea "alternate"
type textarea "x"
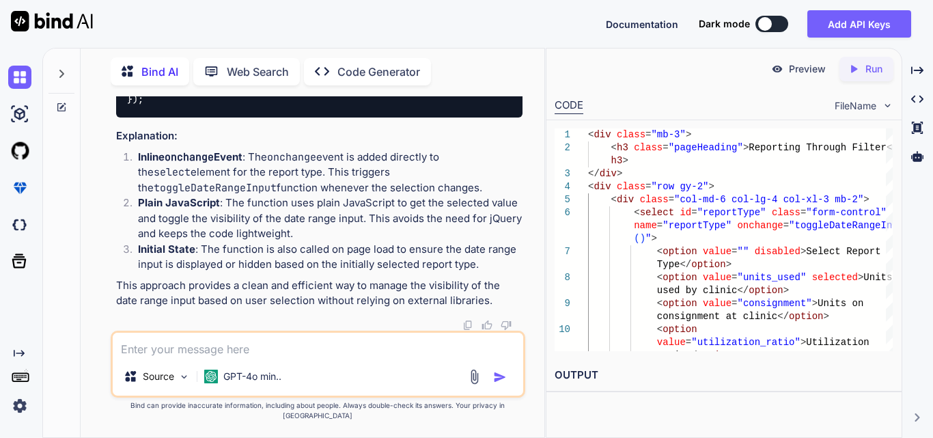
scroll to position [125162, 0]
click at [303, 91] on span "'DOMContentLoaded'" at bounding box center [318, 85] width 98 height 12
click at [215, 373] on div "GPT-4o min.." at bounding box center [243, 376] width 88 height 27
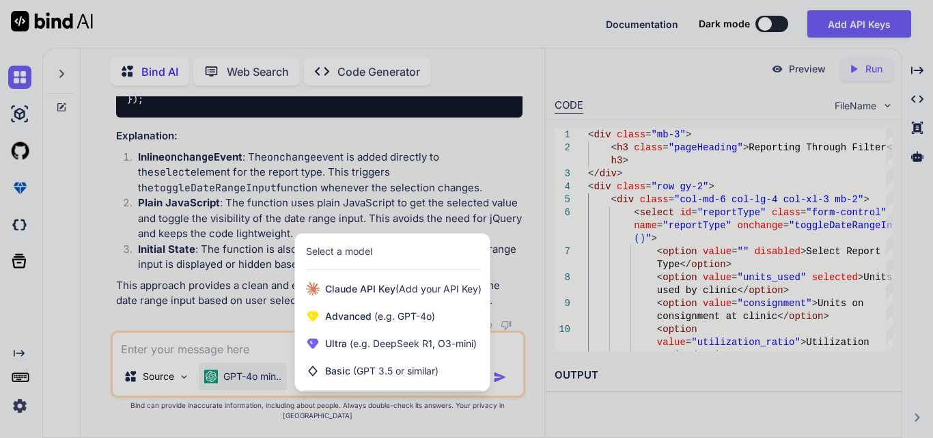
click at [182, 317] on div at bounding box center [466, 219] width 933 height 438
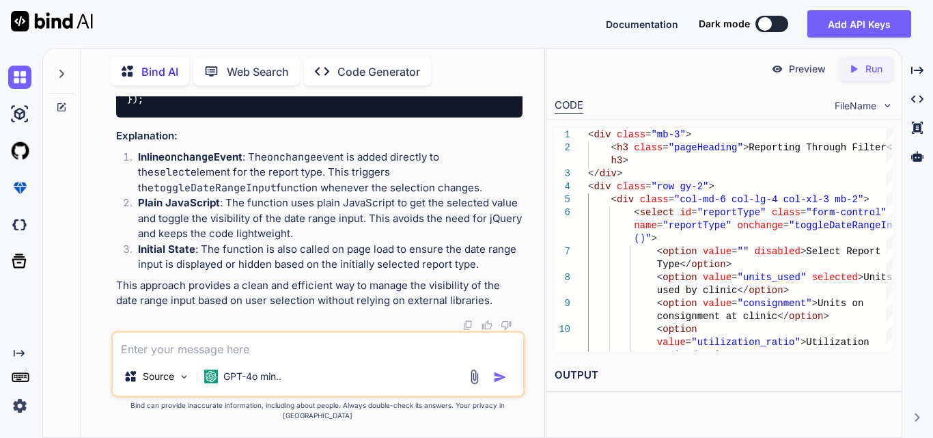
click at [183, 357] on textarea at bounding box center [318, 345] width 410 height 25
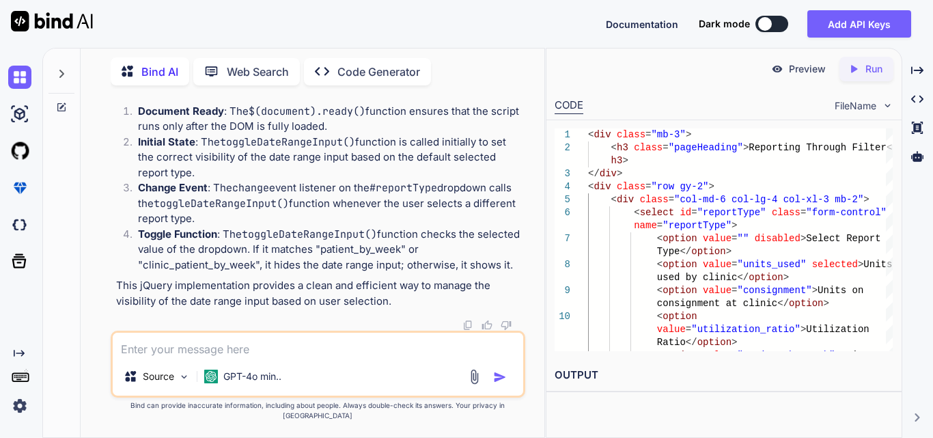
scroll to position [126128, 0]
click at [214, 357] on textarea at bounding box center [318, 345] width 410 height 25
paste textarea "private function prepareResponse($usedData = [], $assignedData = [], $reportTyp…"
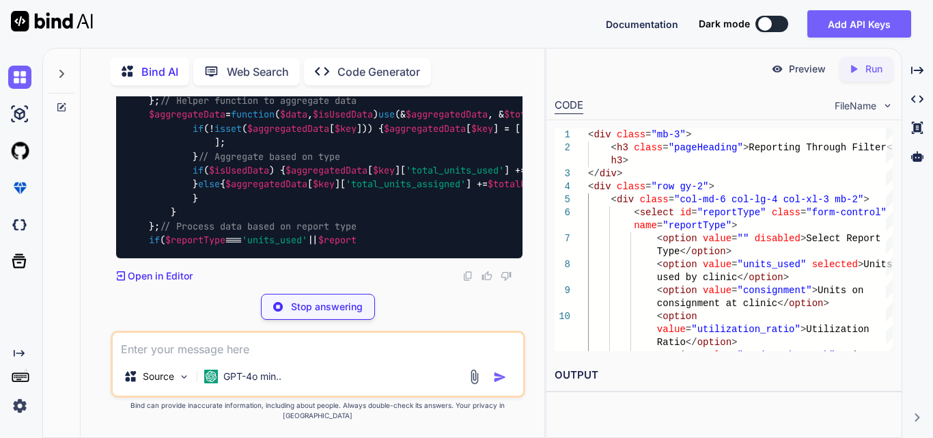
scroll to position [128041, 0]
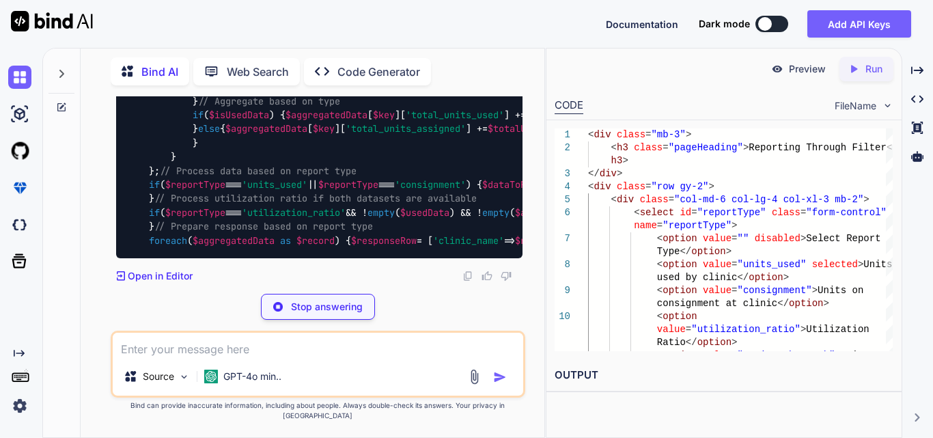
drag, startPoint x: 188, startPoint y: 136, endPoint x: 436, endPoint y: 178, distance: 252.1
click at [430, 158] on div "private function prepareResponse ( $usedData = [], $assignedData = [], $reportT…" at bounding box center [319, 122] width 406 height 272
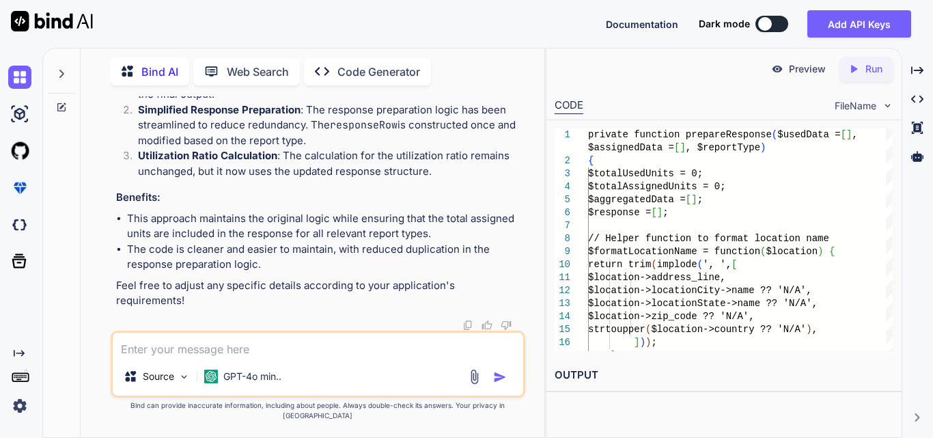
scroll to position [128382, 0]
drag, startPoint x: 178, startPoint y: 214, endPoint x: 482, endPoint y: 208, distance: 304.6
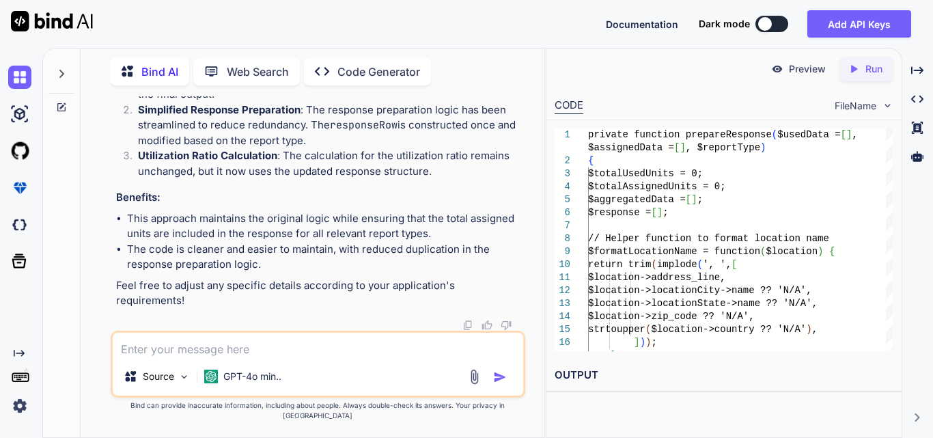
drag, startPoint x: 161, startPoint y: 239, endPoint x: 391, endPoint y: 251, distance: 229.7
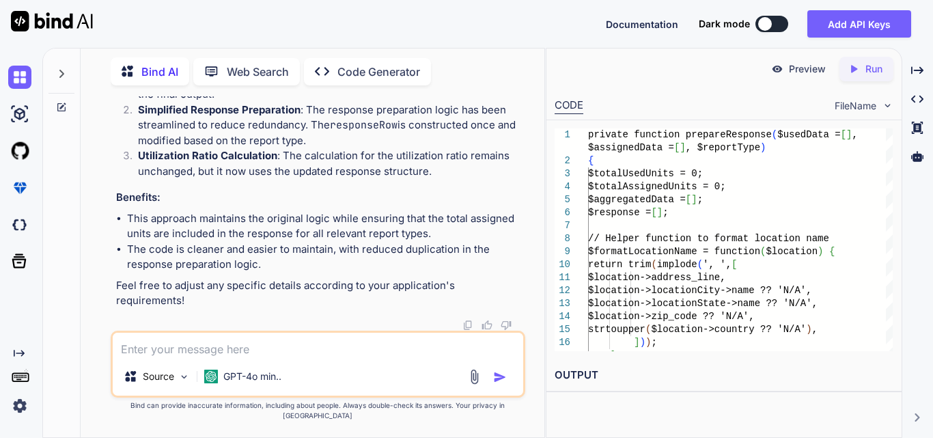
scroll to position [128587, 0]
click at [203, 356] on textarea at bounding box center [318, 345] width 410 height 25
paste textarea "// Helper function to aggregate data $aggregateData = function ($data, $isUsedD…"
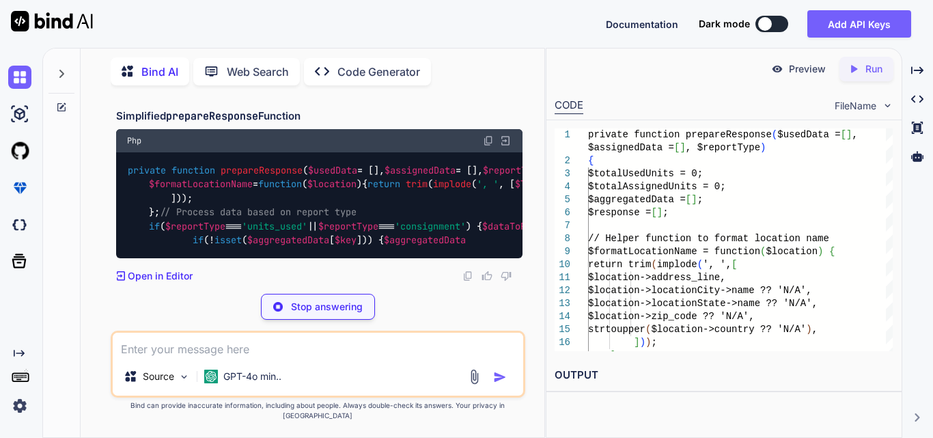
scroll to position [130049, 0]
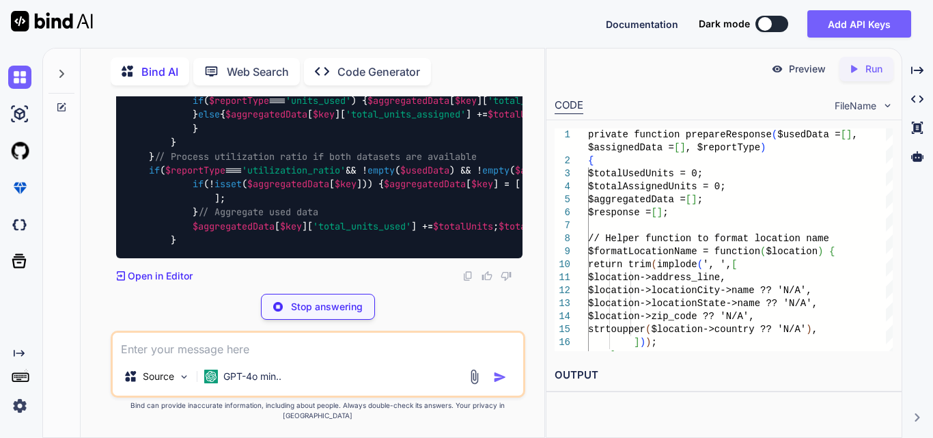
drag, startPoint x: 196, startPoint y: 234, endPoint x: 414, endPoint y: 238, distance: 217.8
click at [414, 238] on div "private function prepareResponse ( $usedData = [], $assignedData = [], $reportT…" at bounding box center [319, 114] width 406 height 286
click at [428, 236] on div "private function prepareResponse ( $usedData = [], $assignedData = [], $reportT…" at bounding box center [319, 114] width 406 height 286
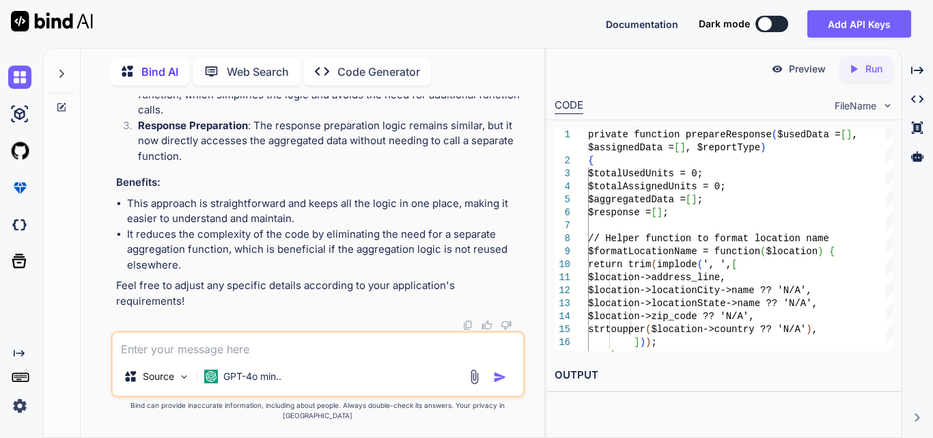
scroll to position [130527, 0]
drag, startPoint x: 389, startPoint y: 138, endPoint x: 459, endPoint y: 147, distance: 70.3
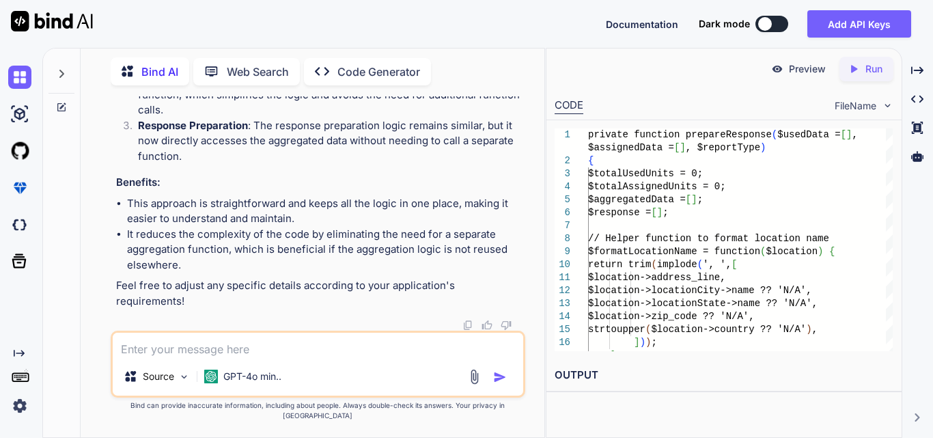
drag, startPoint x: 211, startPoint y: 246, endPoint x: 491, endPoint y: 246, distance: 279.9
drag, startPoint x: 148, startPoint y: 141, endPoint x: 257, endPoint y: 175, distance: 114.7
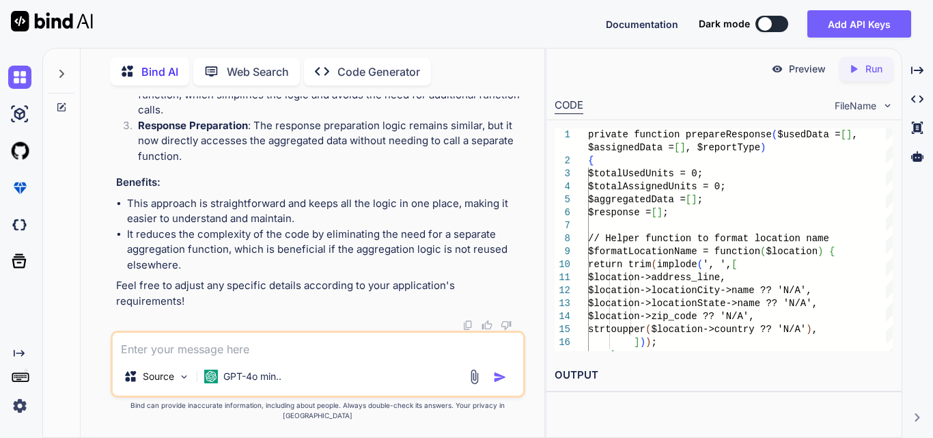
drag, startPoint x: 409, startPoint y: 241, endPoint x: 191, endPoint y: 239, distance: 217.8
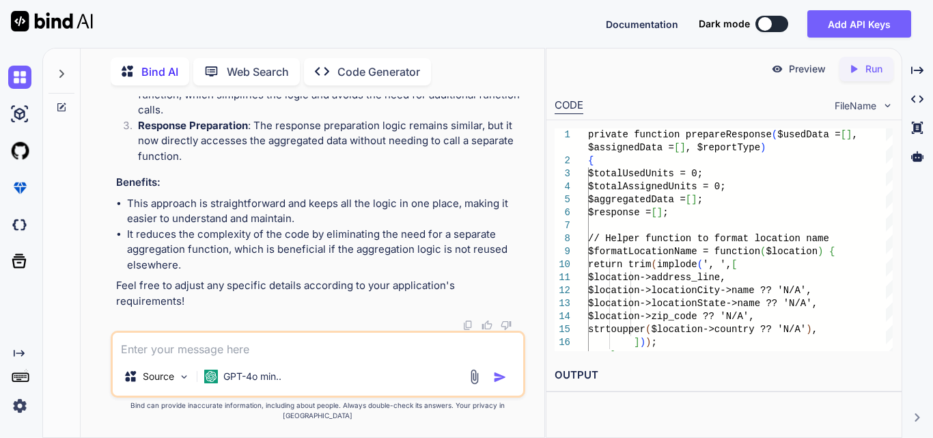
scroll to position [129776, 0]
drag, startPoint x: 191, startPoint y: 235, endPoint x: 411, endPoint y: 240, distance: 219.9
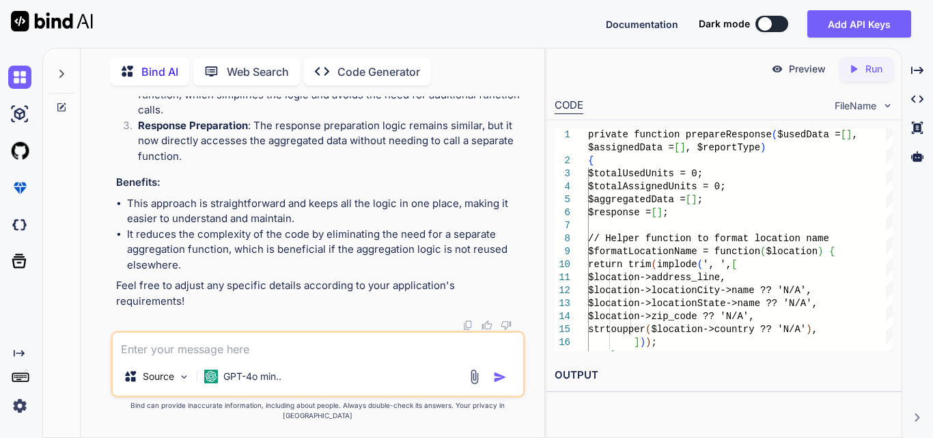
click at [221, 357] on textarea at bounding box center [318, 345] width 410 height 25
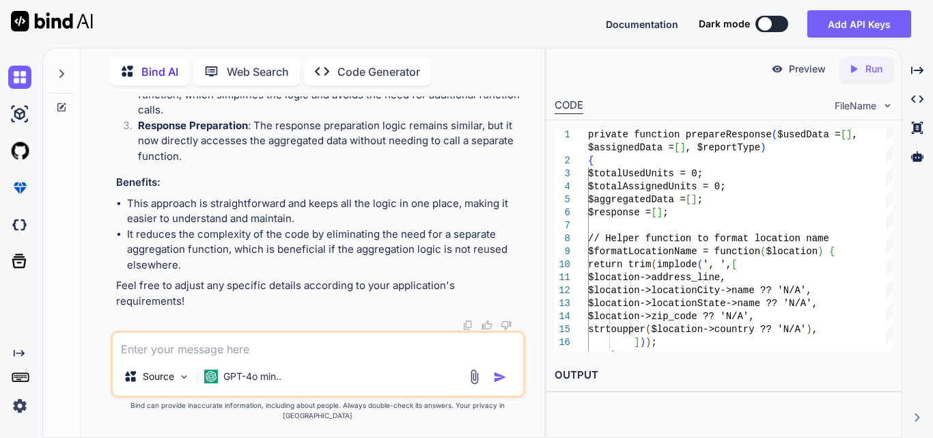
paste textarea "private function utilizationPercentage($used, $assigned) { if ($assigned == 0) …"
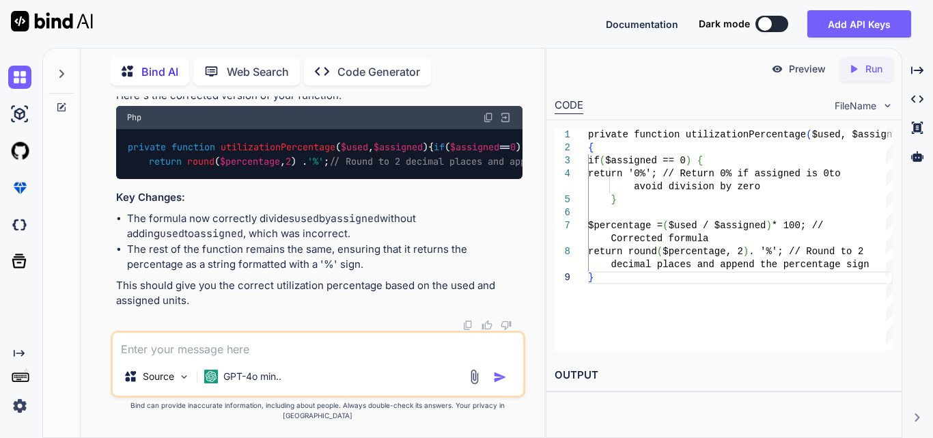
scroll to position [132215, 0]
click at [255, 357] on textarea at bounding box center [318, 345] width 410 height 25
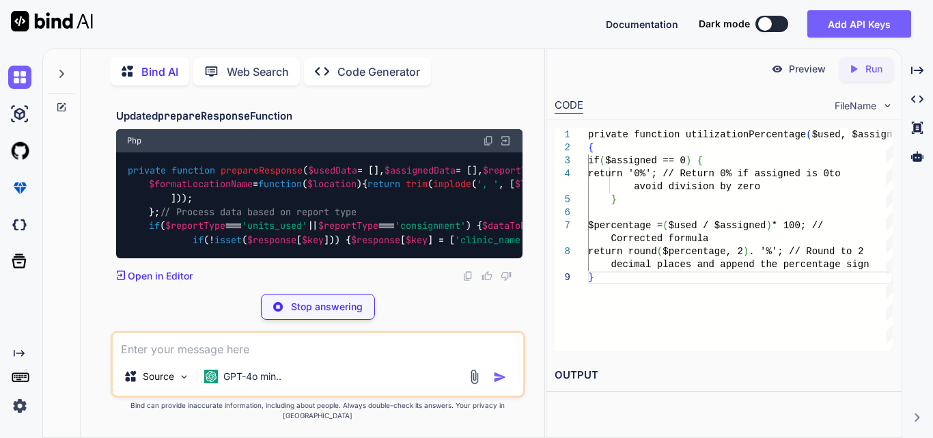
scroll to position [133043, 0]
